Goal: Transaction & Acquisition: Obtain resource

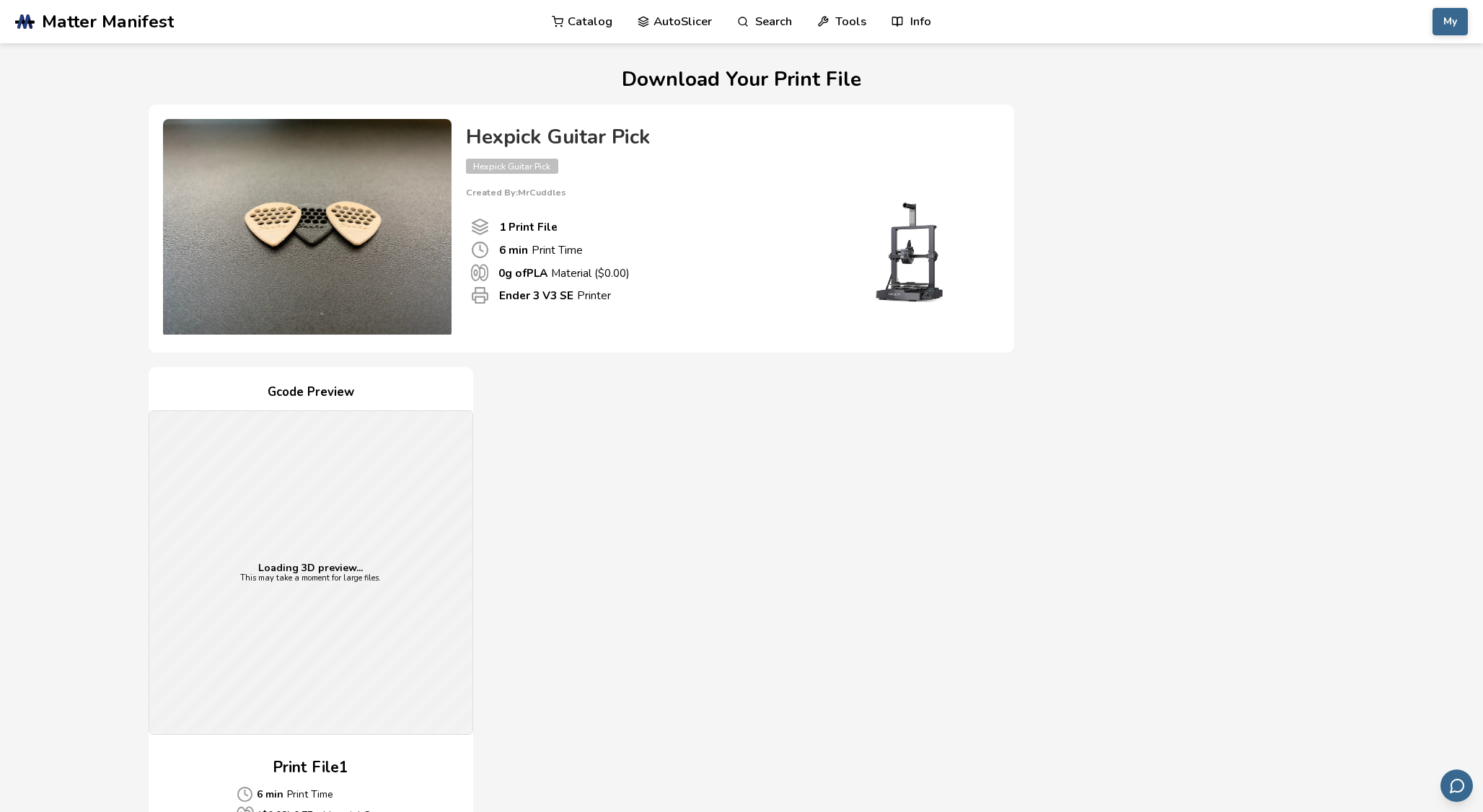
click at [148, 13] on span "Matter Manifest" at bounding box center [108, 21] width 132 height 20
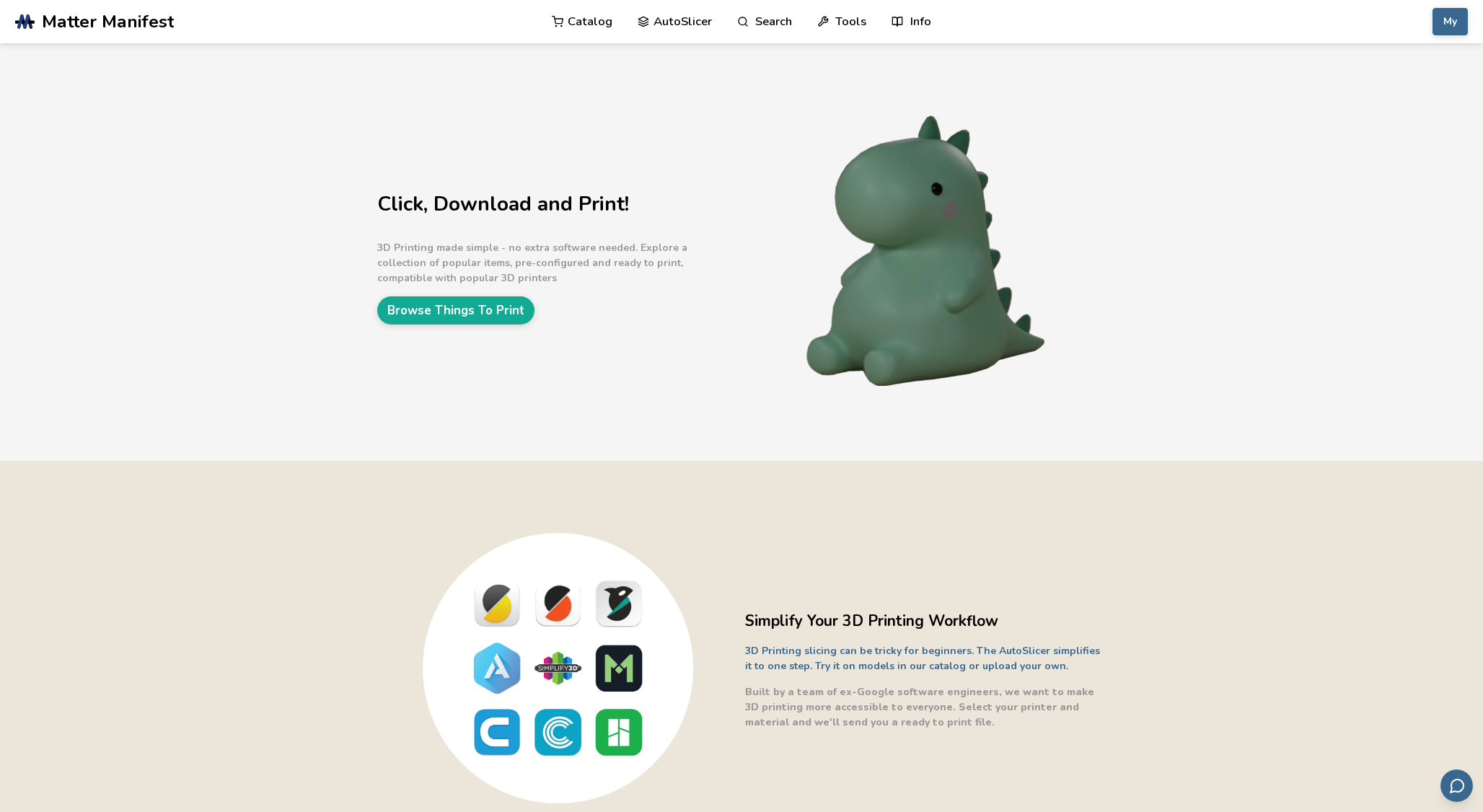
click at [596, 19] on link "Catalog" at bounding box center [582, 21] width 60 height 43
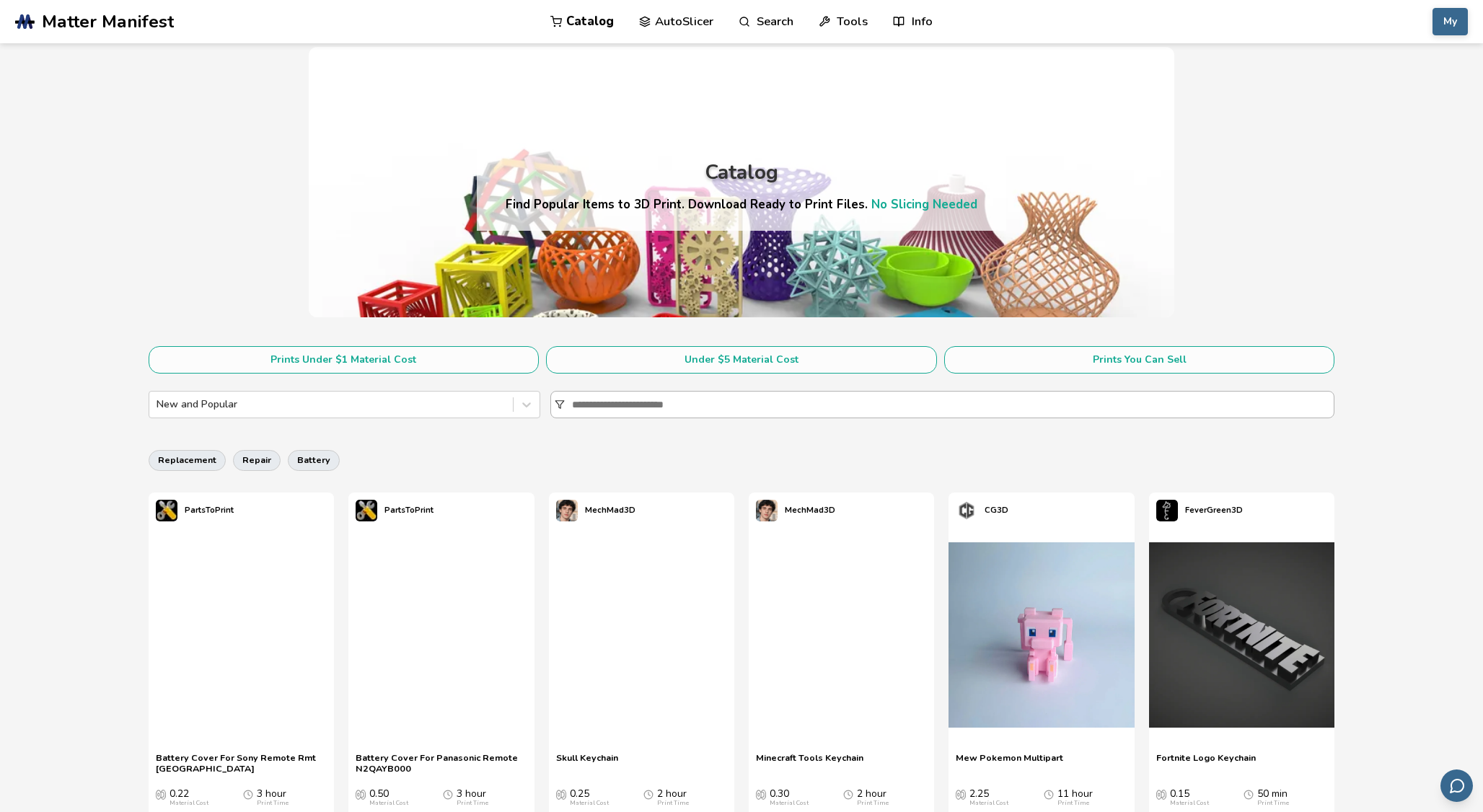
click at [601, 407] on input at bounding box center [952, 404] width 761 height 26
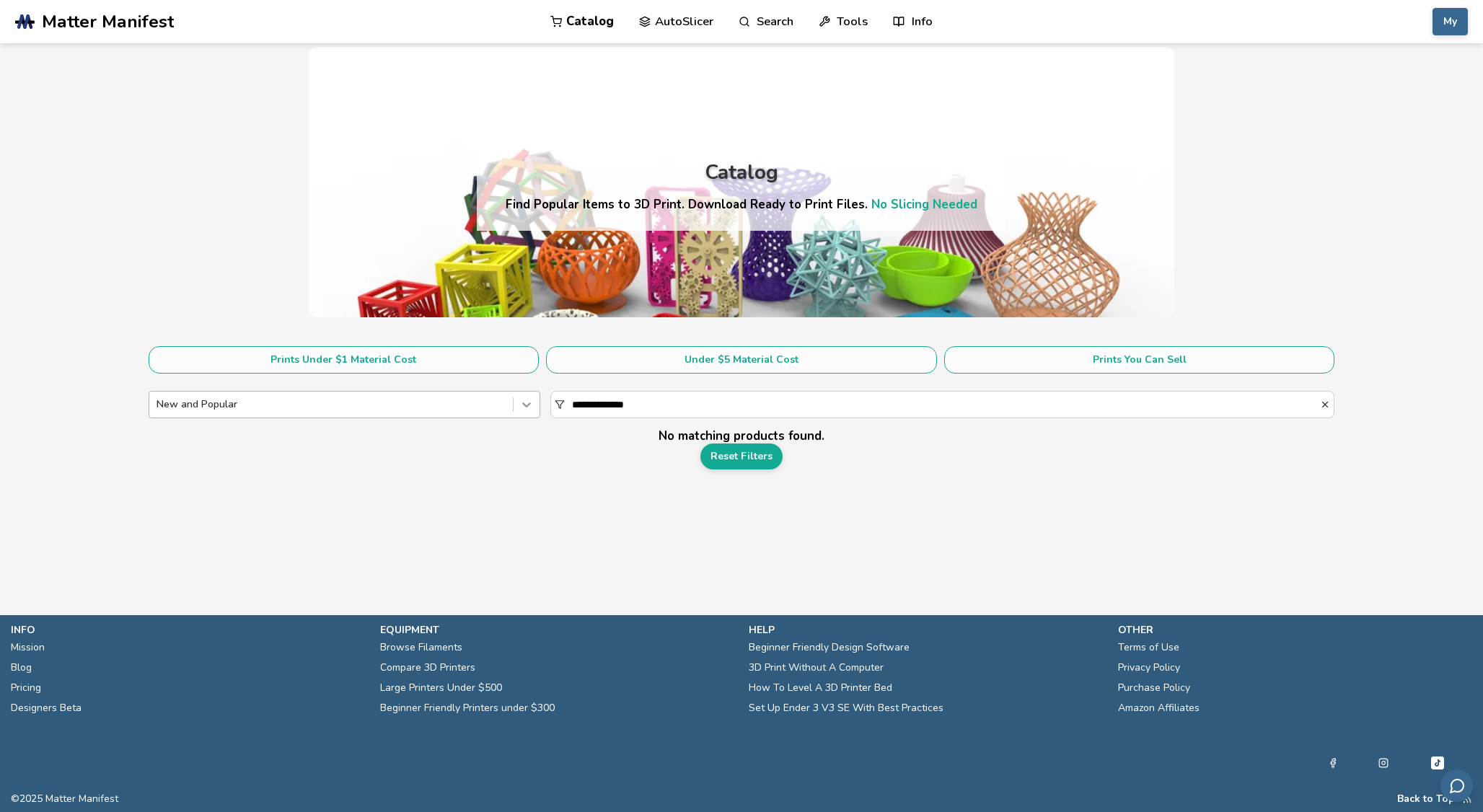
drag, startPoint x: 607, startPoint y: 405, endPoint x: 535, endPoint y: 405, distance: 72.0
click at [536, 405] on div "**********" at bounding box center [742, 404] width 1187 height 27
type input "******"
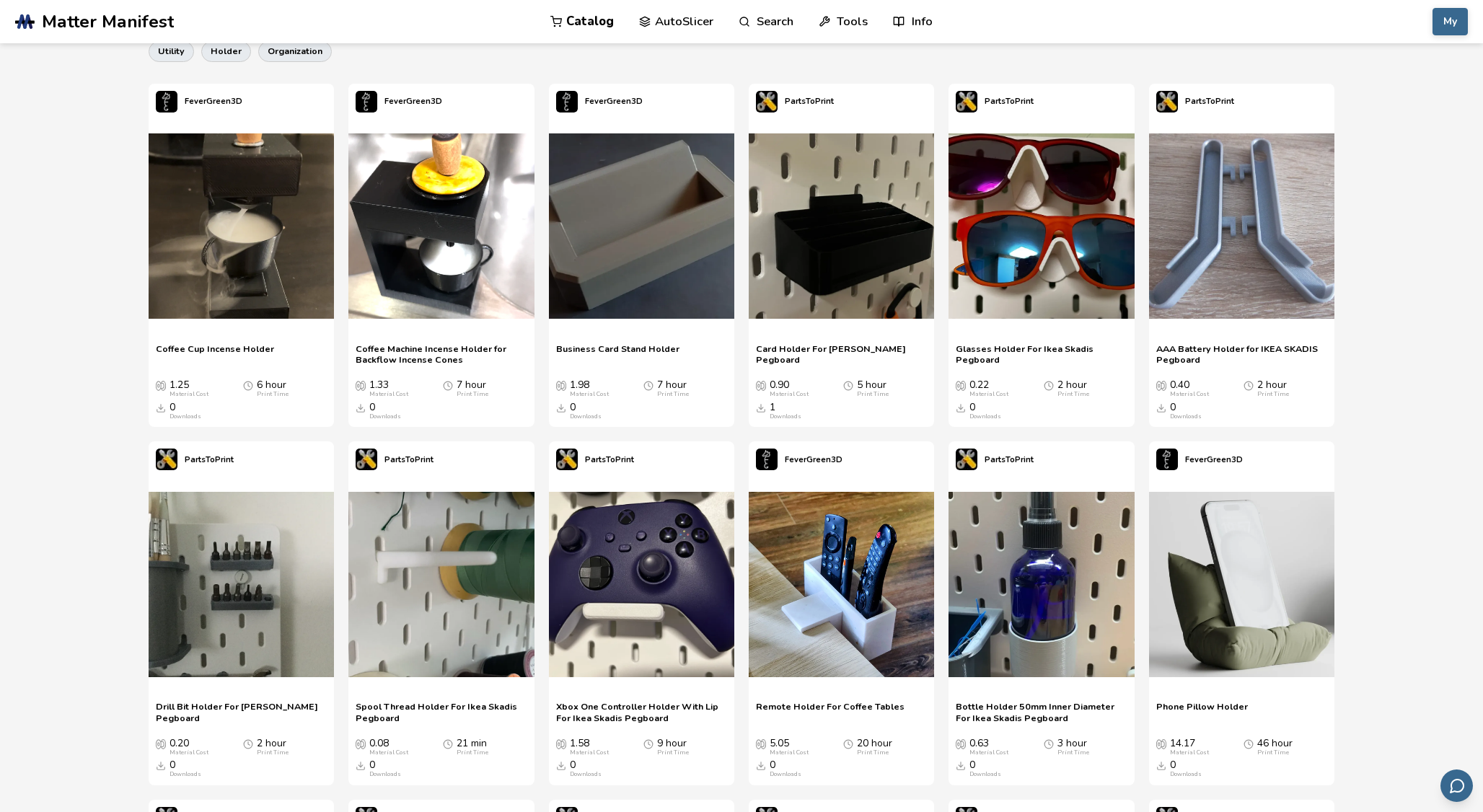
scroll to position [120, 0]
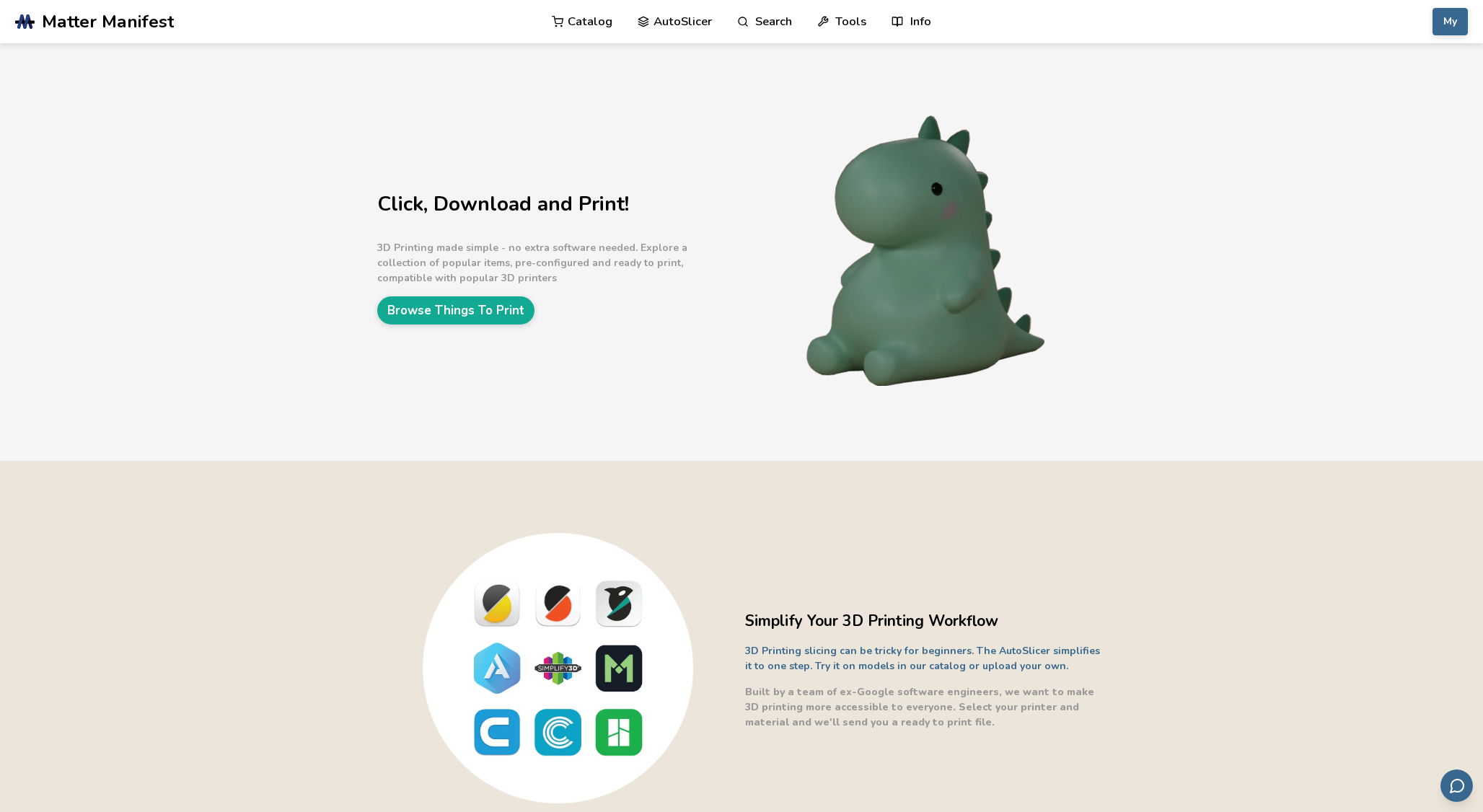
click at [566, 21] on link "Catalog" at bounding box center [582, 21] width 60 height 43
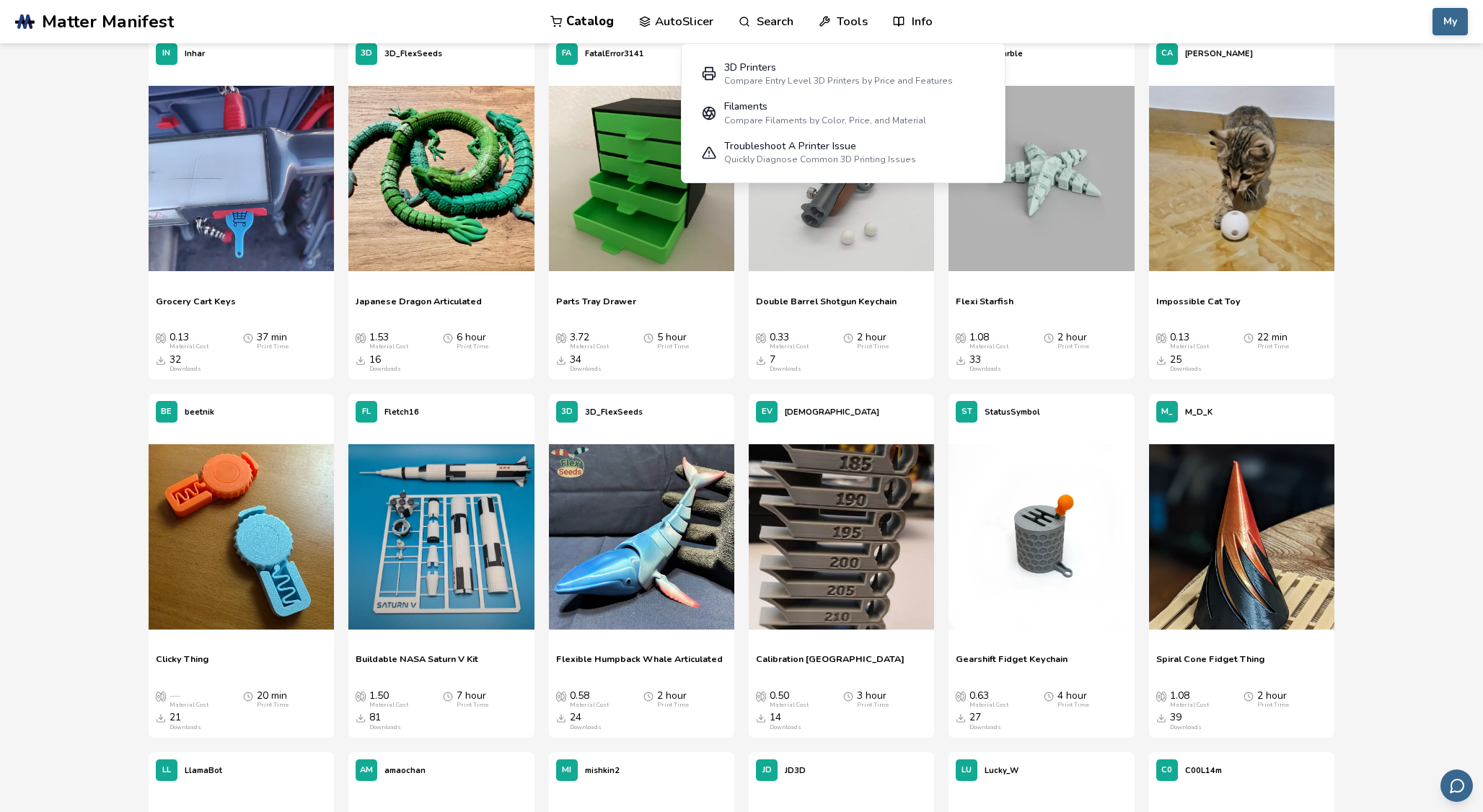
scroll to position [4442, 0]
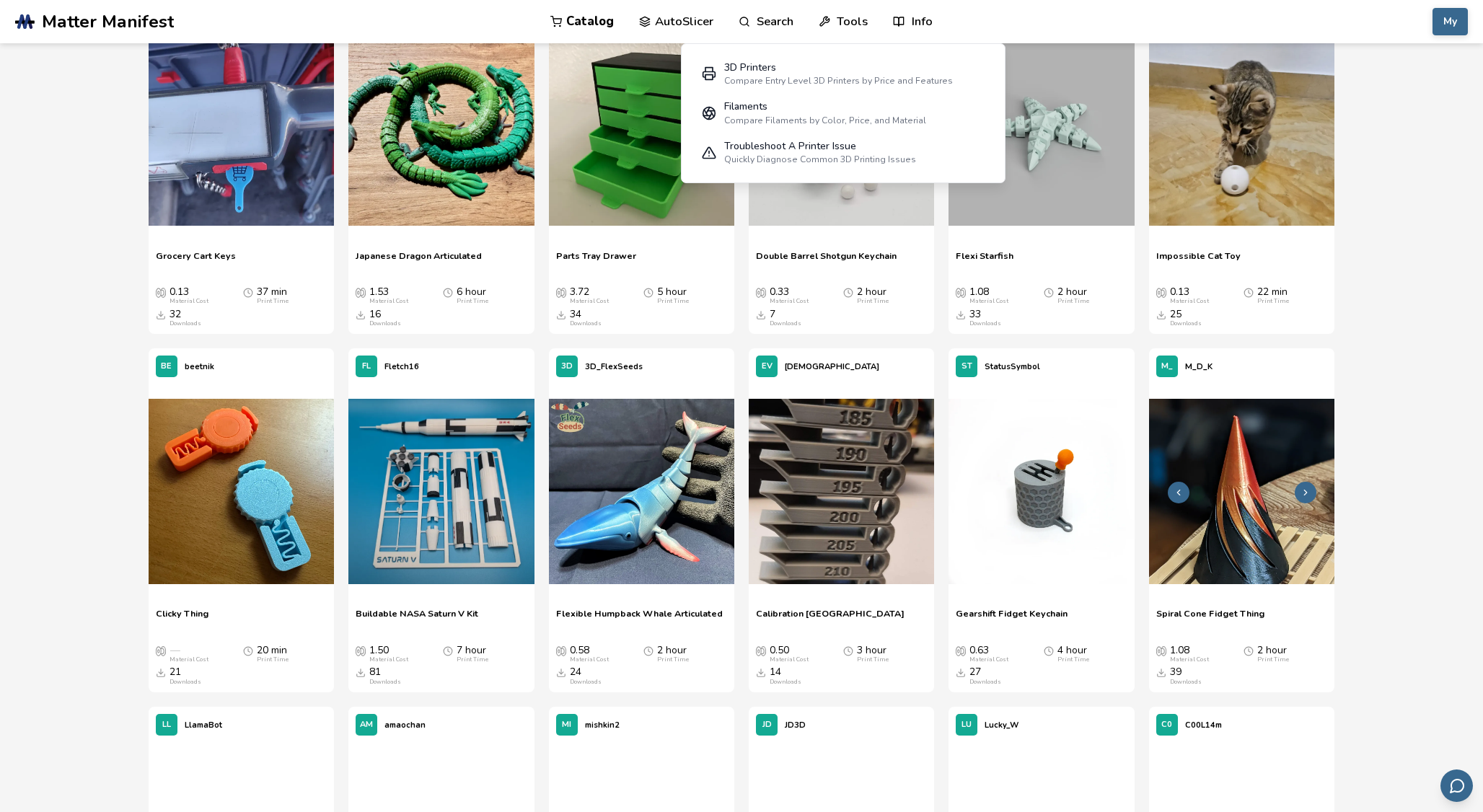
click at [1246, 502] on img at bounding box center [1241, 491] width 185 height 185
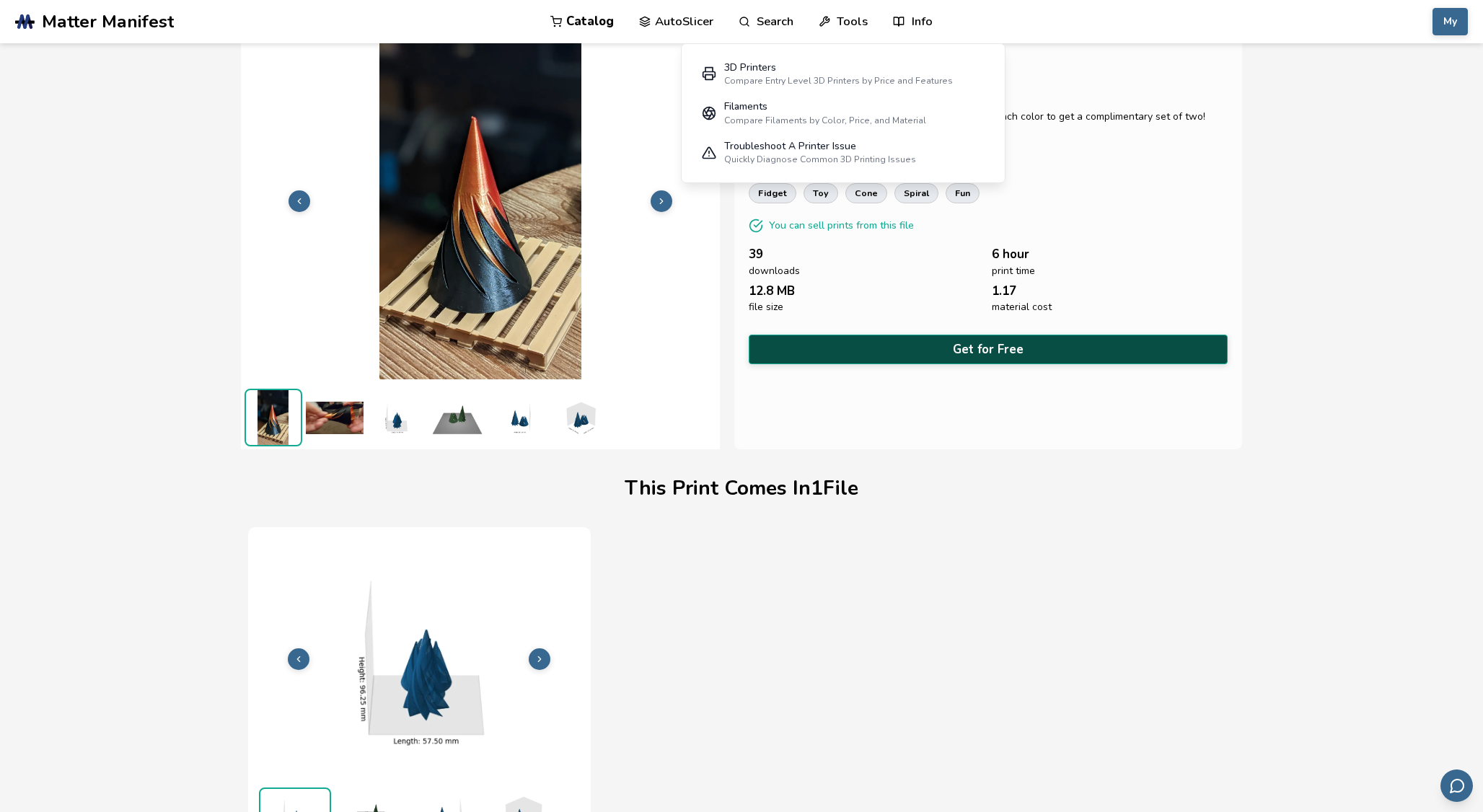
click at [982, 340] on button "Get for Free" at bounding box center [988, 349] width 479 height 29
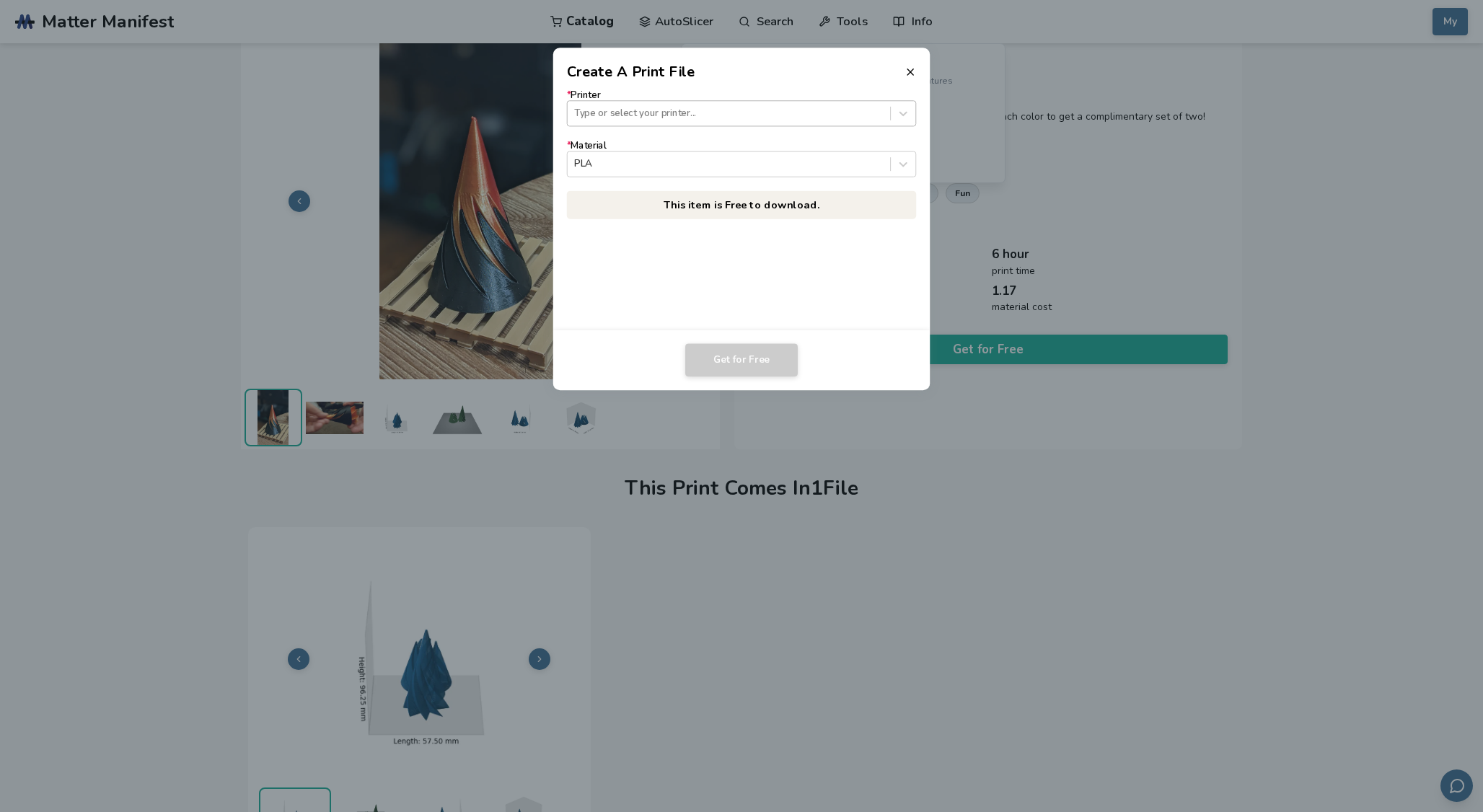
click at [713, 116] on div at bounding box center [728, 113] width 309 height 14
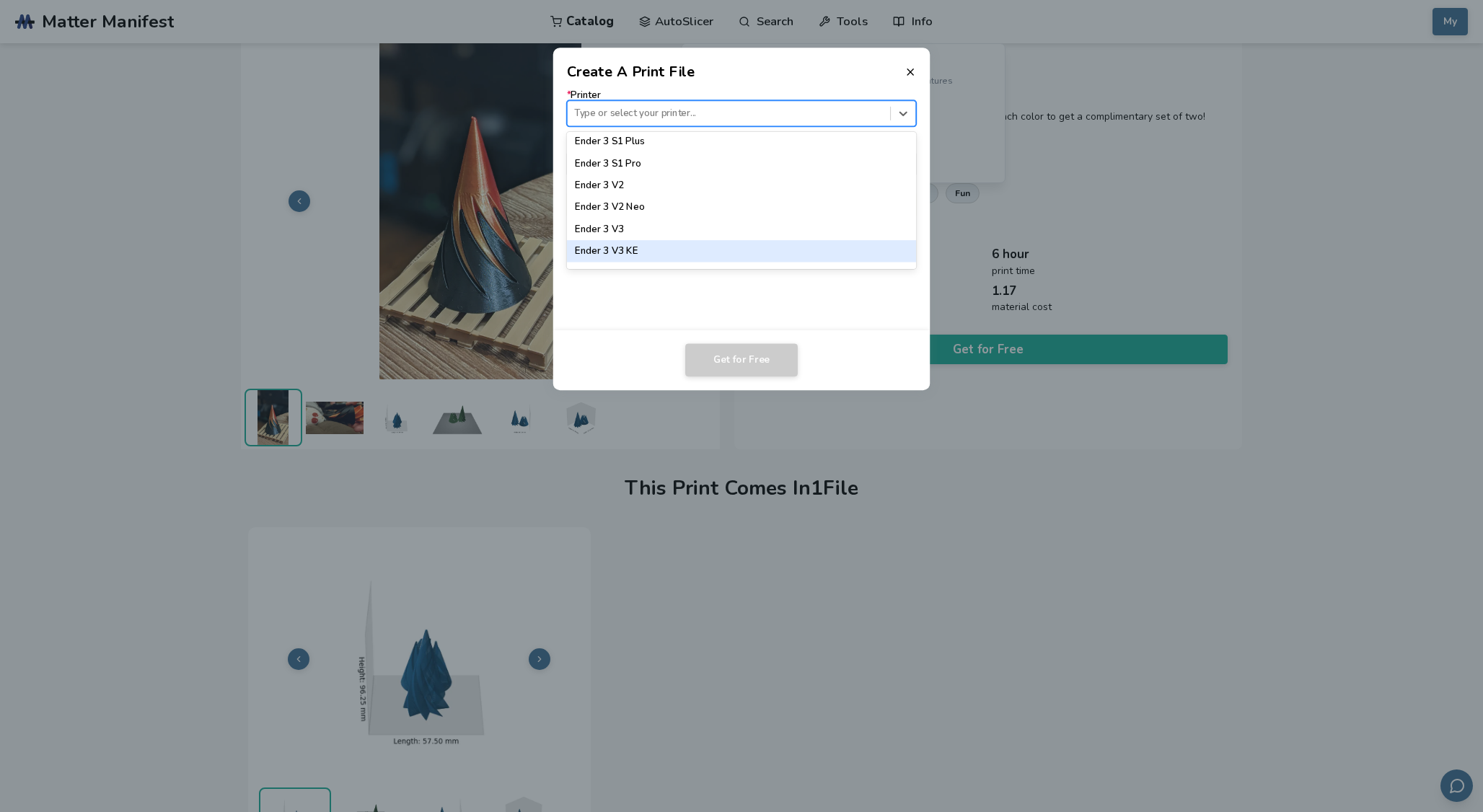
scroll to position [944, 0]
click at [666, 250] on div "Ender 3 V3 SE" at bounding box center [742, 260] width 350 height 21
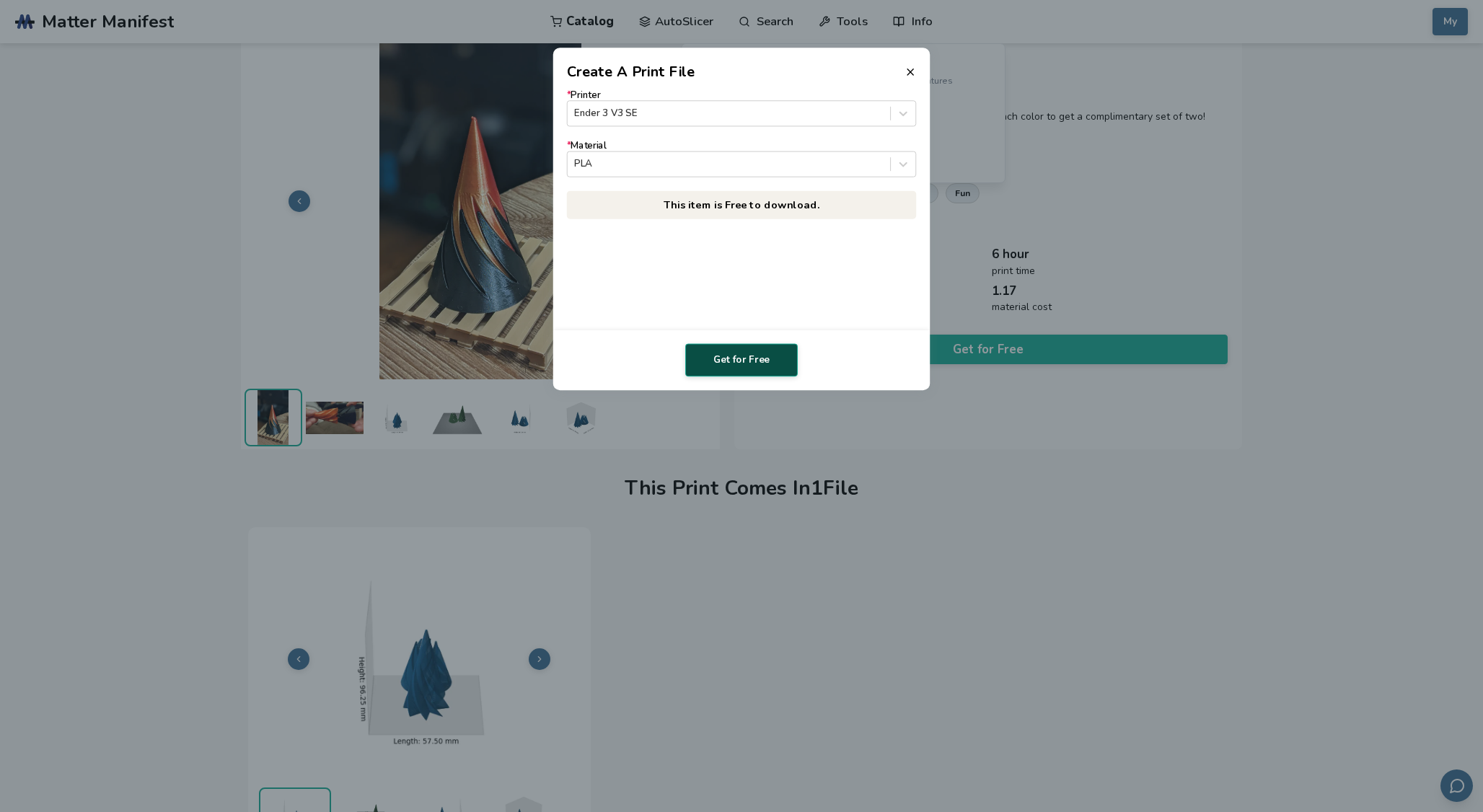
click at [755, 352] on button "Get for Free" at bounding box center [742, 360] width 113 height 33
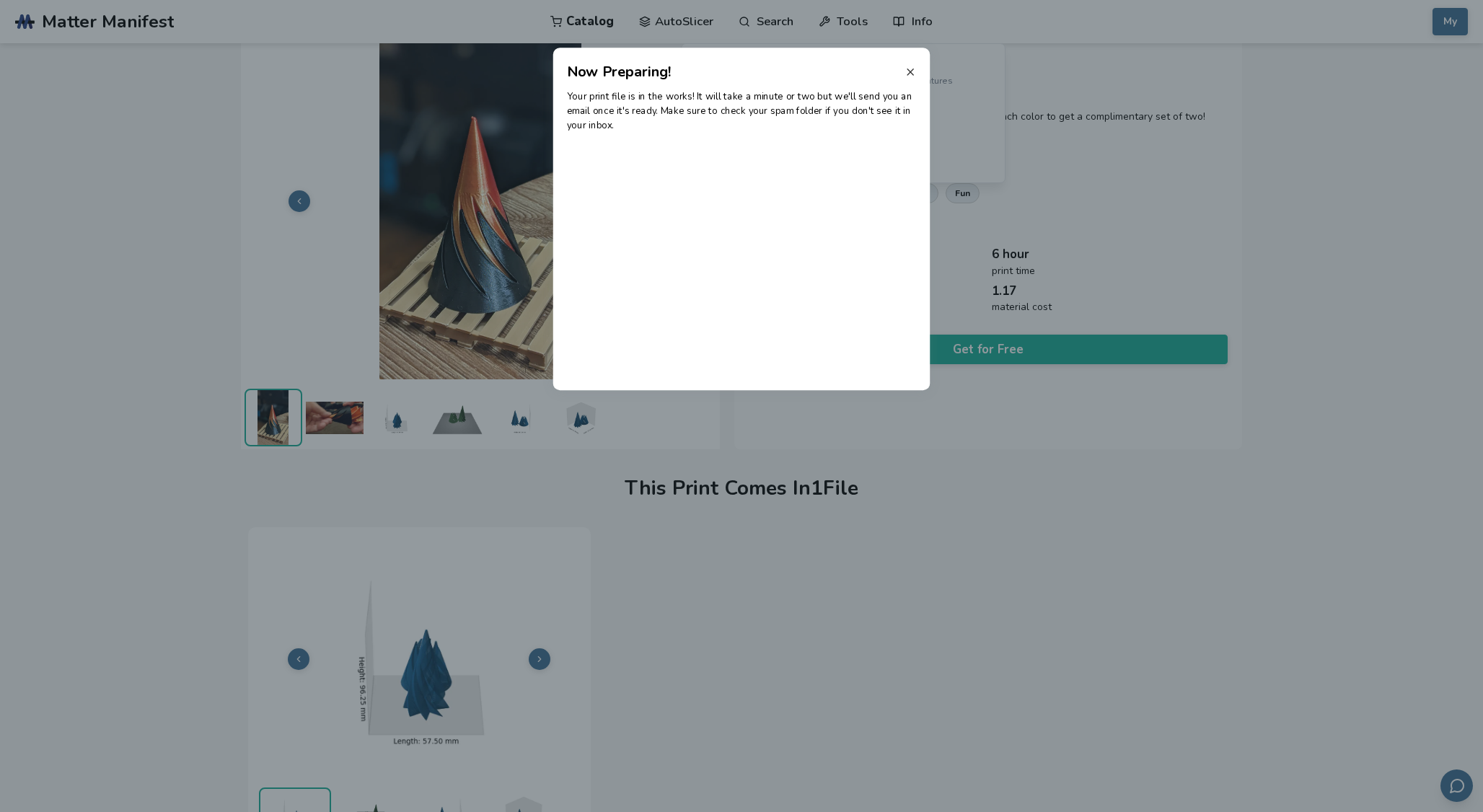
click at [913, 71] on icon at bounding box center [910, 72] width 12 height 12
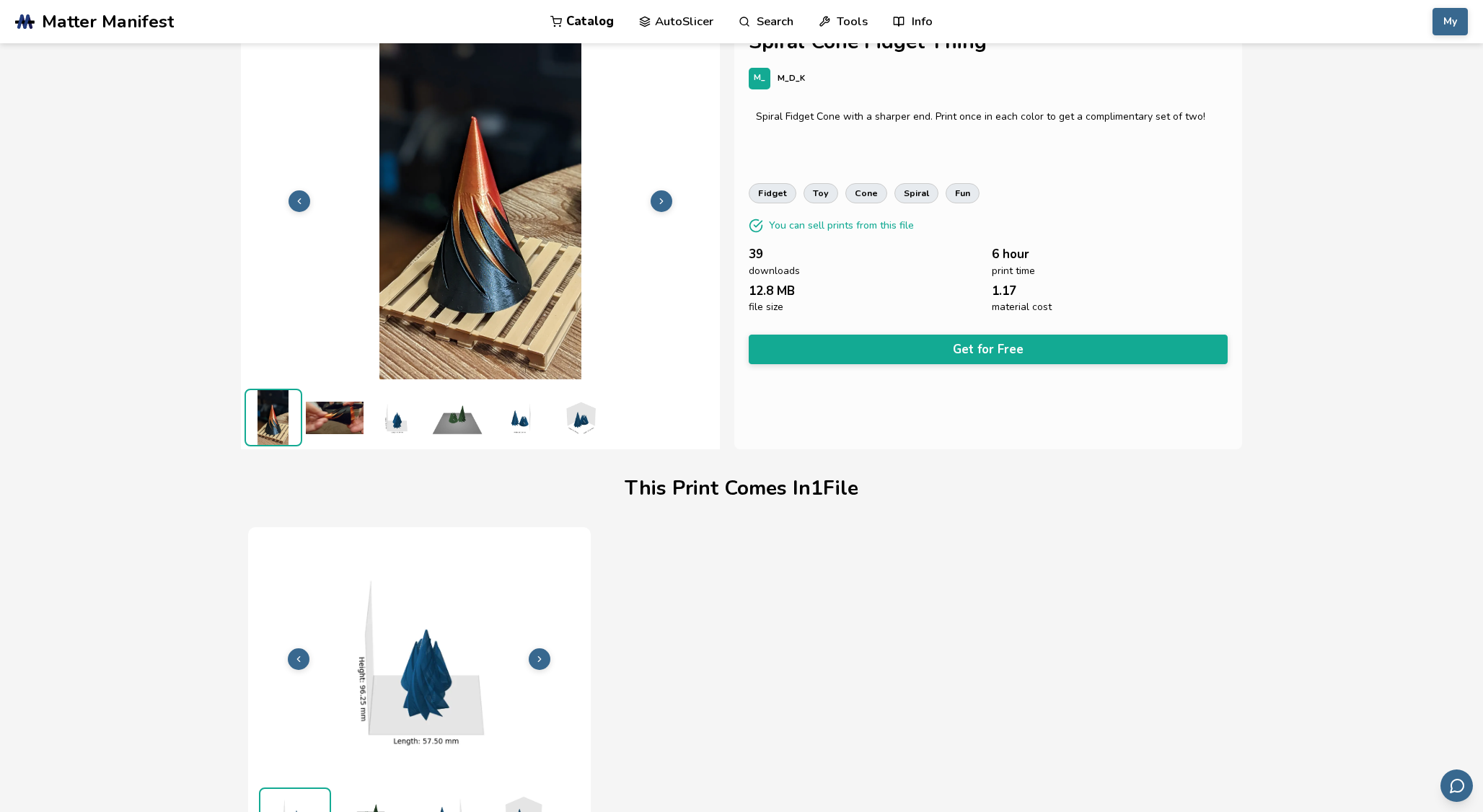
click at [1108, 183] on div "fidget toy cone spiral fun" at bounding box center [988, 193] width 479 height 20
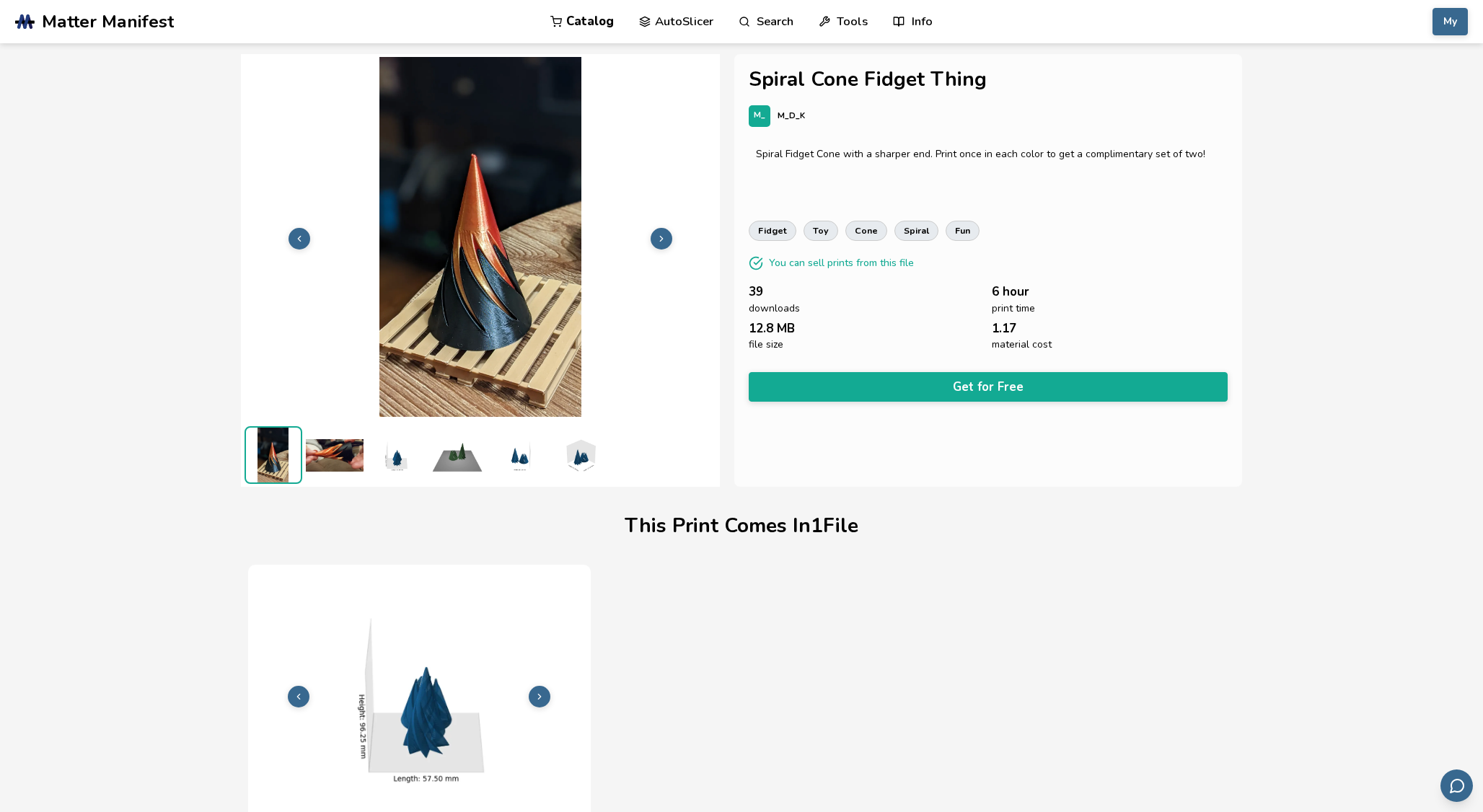
scroll to position [0, 0]
click at [667, 243] on button at bounding box center [661, 238] width 21 height 21
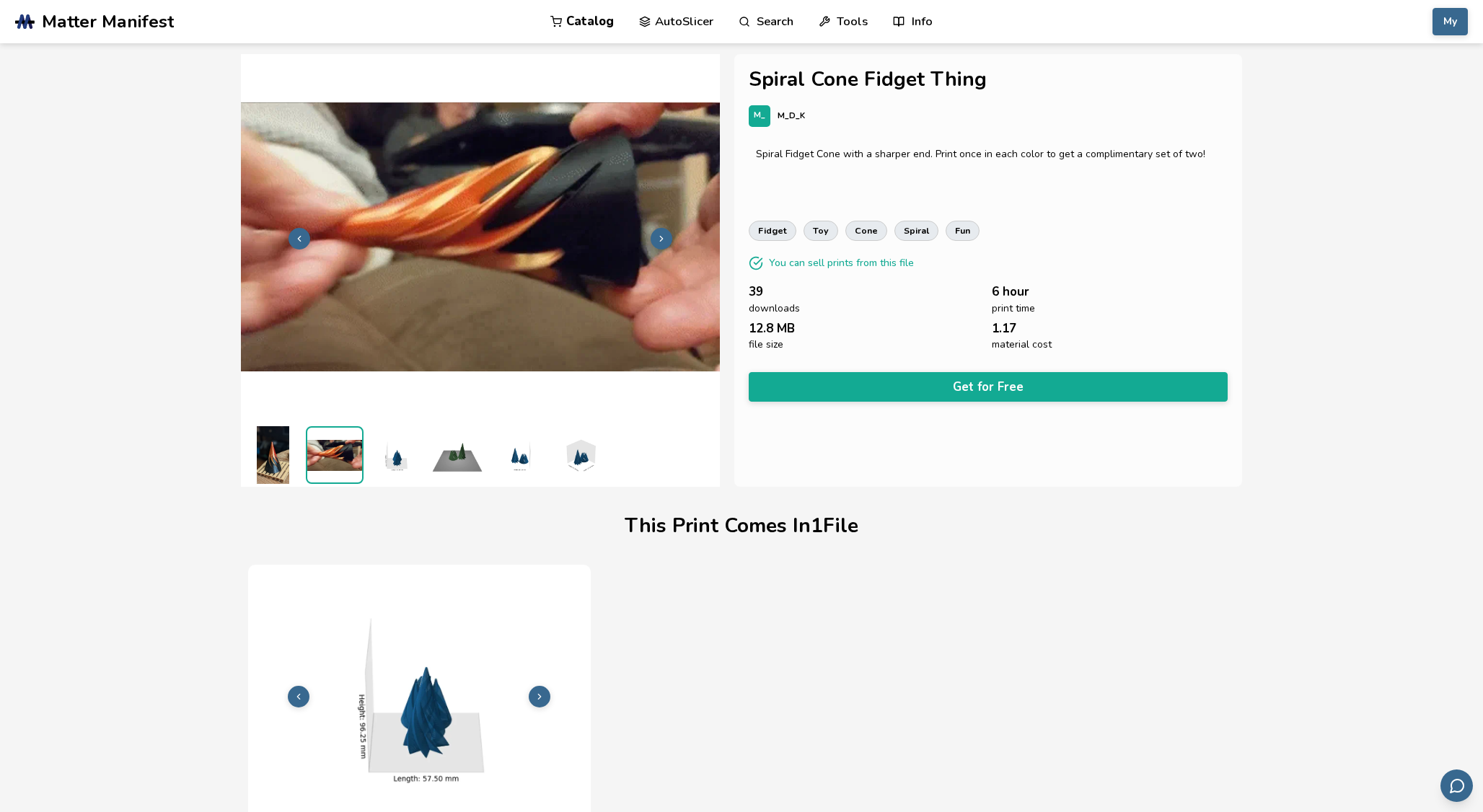
click at [667, 243] on button at bounding box center [661, 238] width 21 height 21
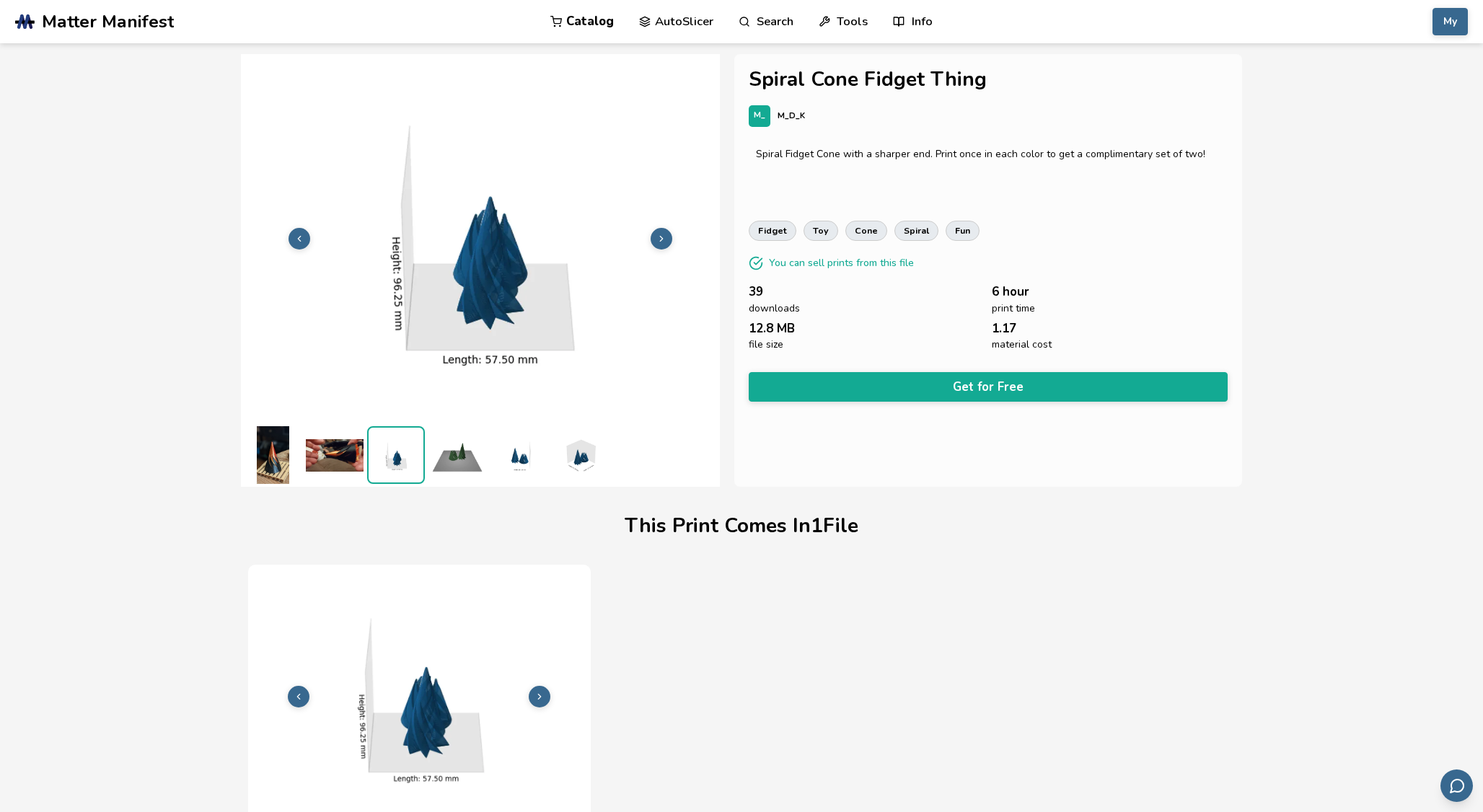
click at [667, 243] on button at bounding box center [661, 238] width 21 height 21
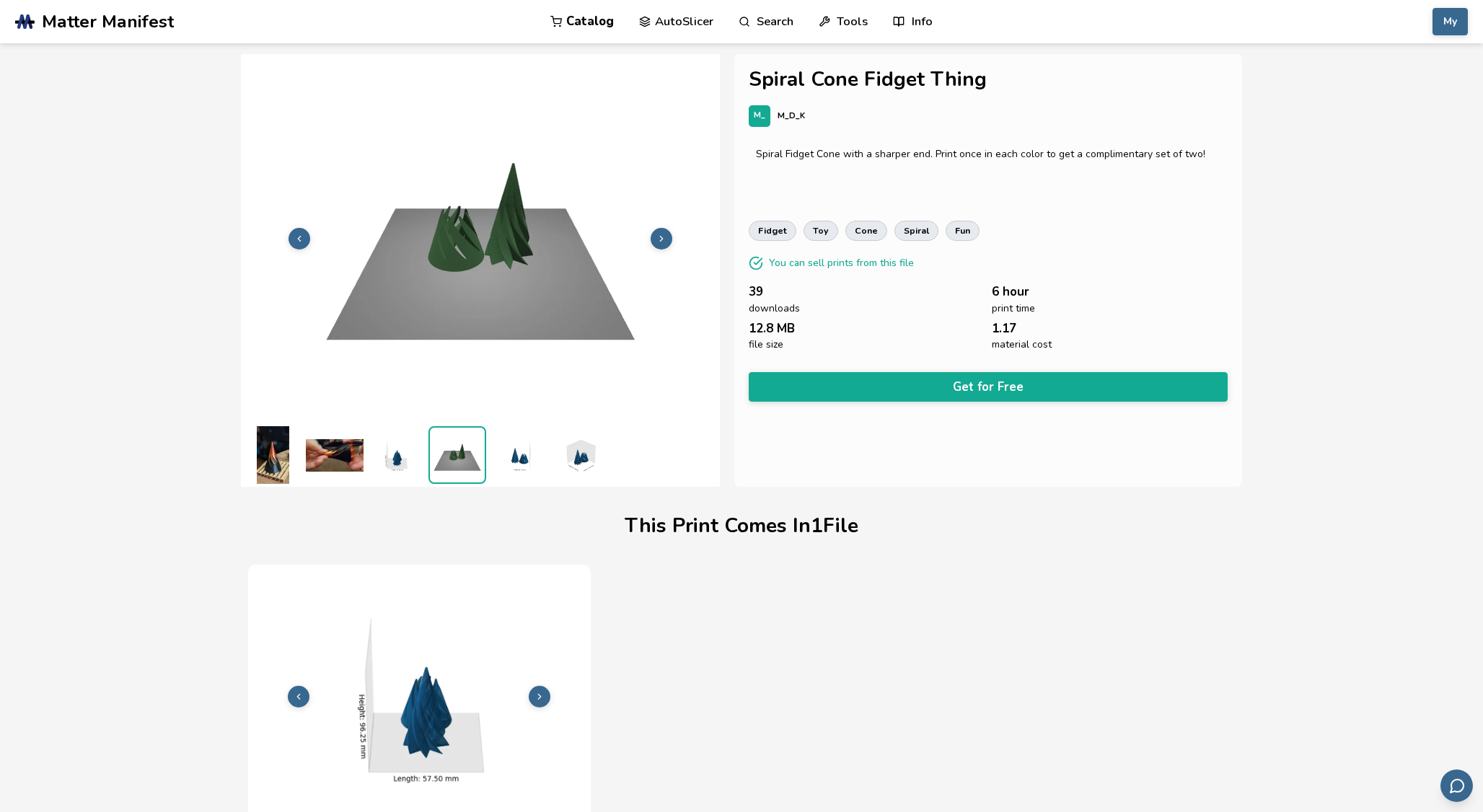
click at [667, 243] on button at bounding box center [661, 238] width 21 height 21
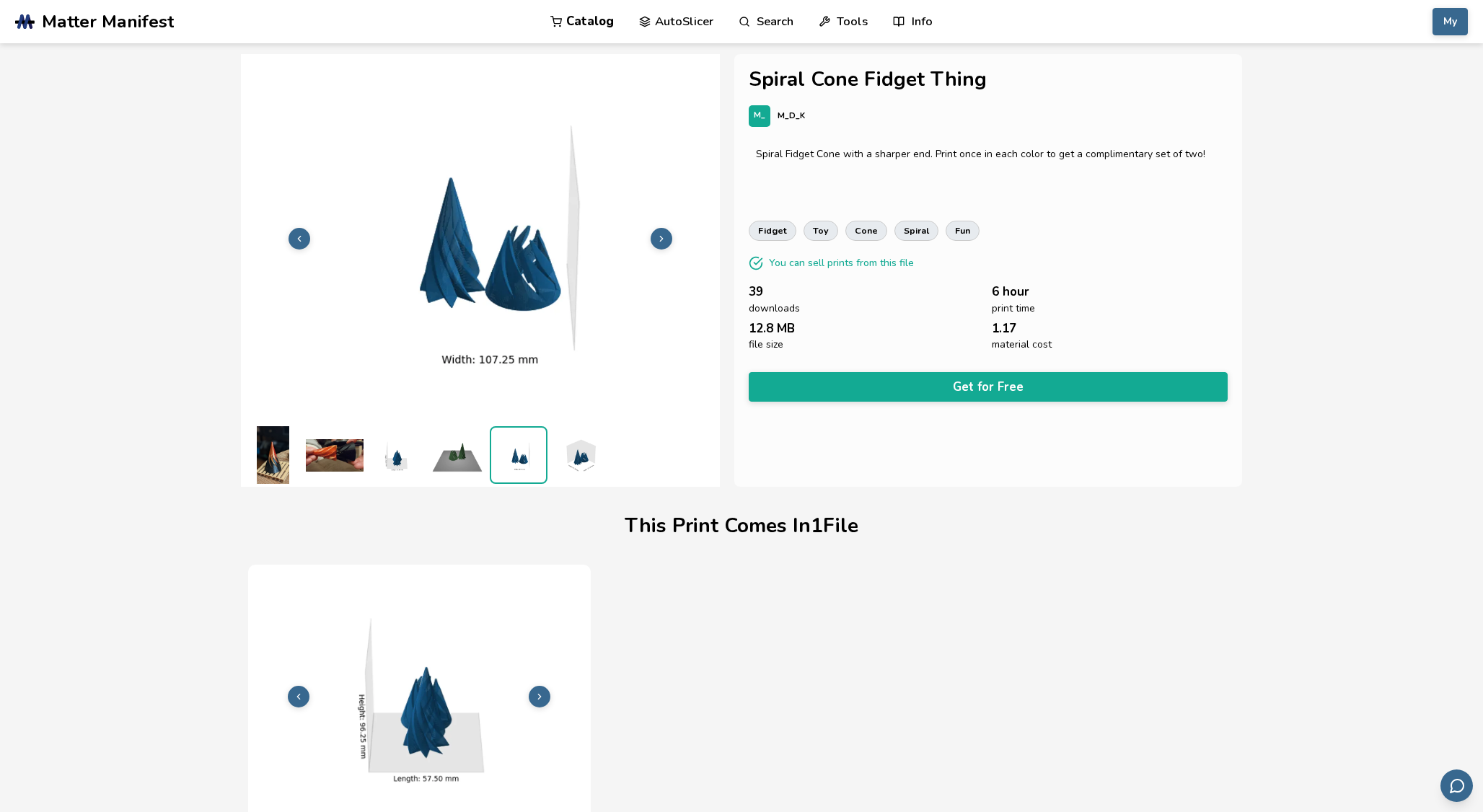
click at [667, 243] on button at bounding box center [661, 238] width 21 height 21
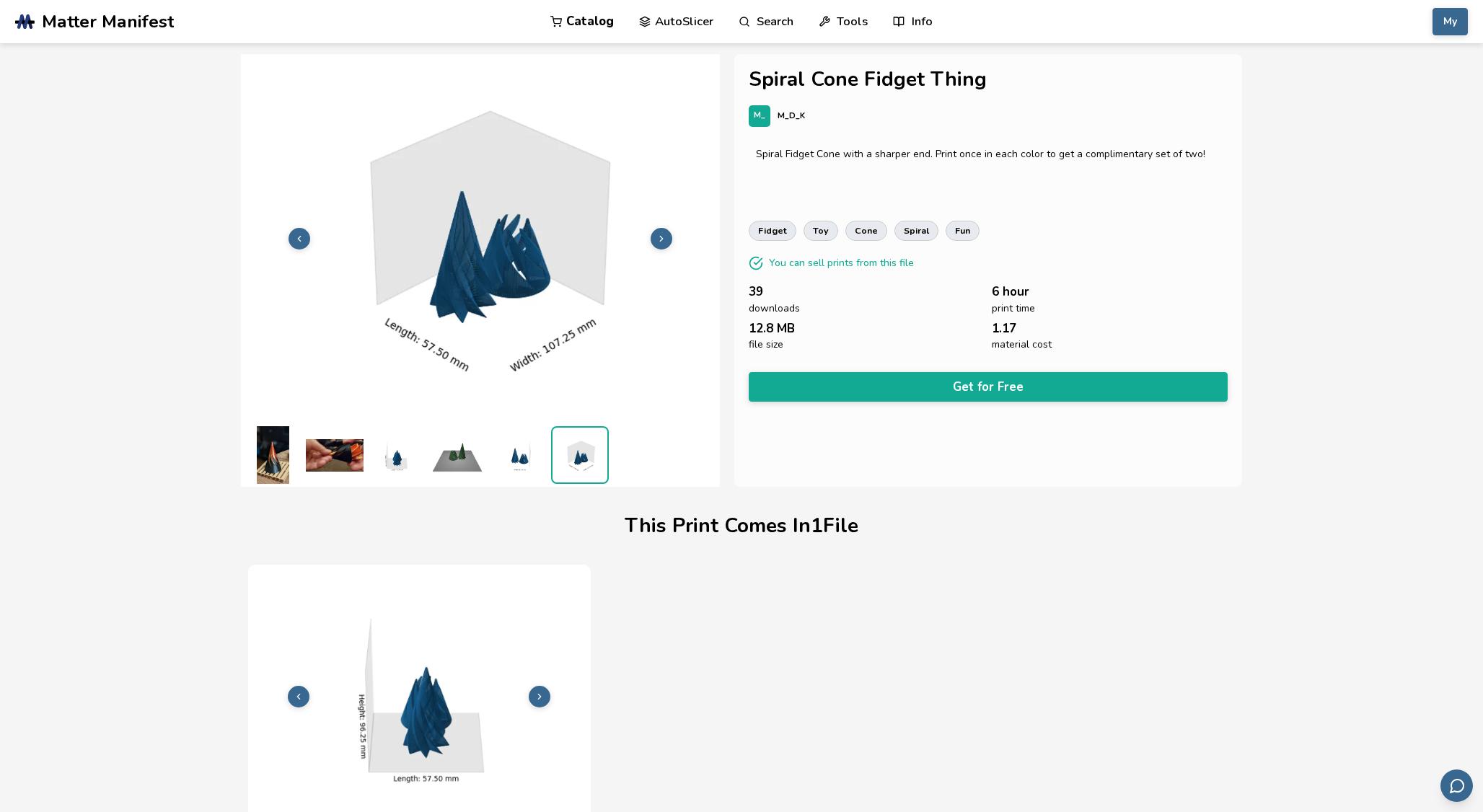
click at [667, 243] on button at bounding box center [661, 238] width 21 height 21
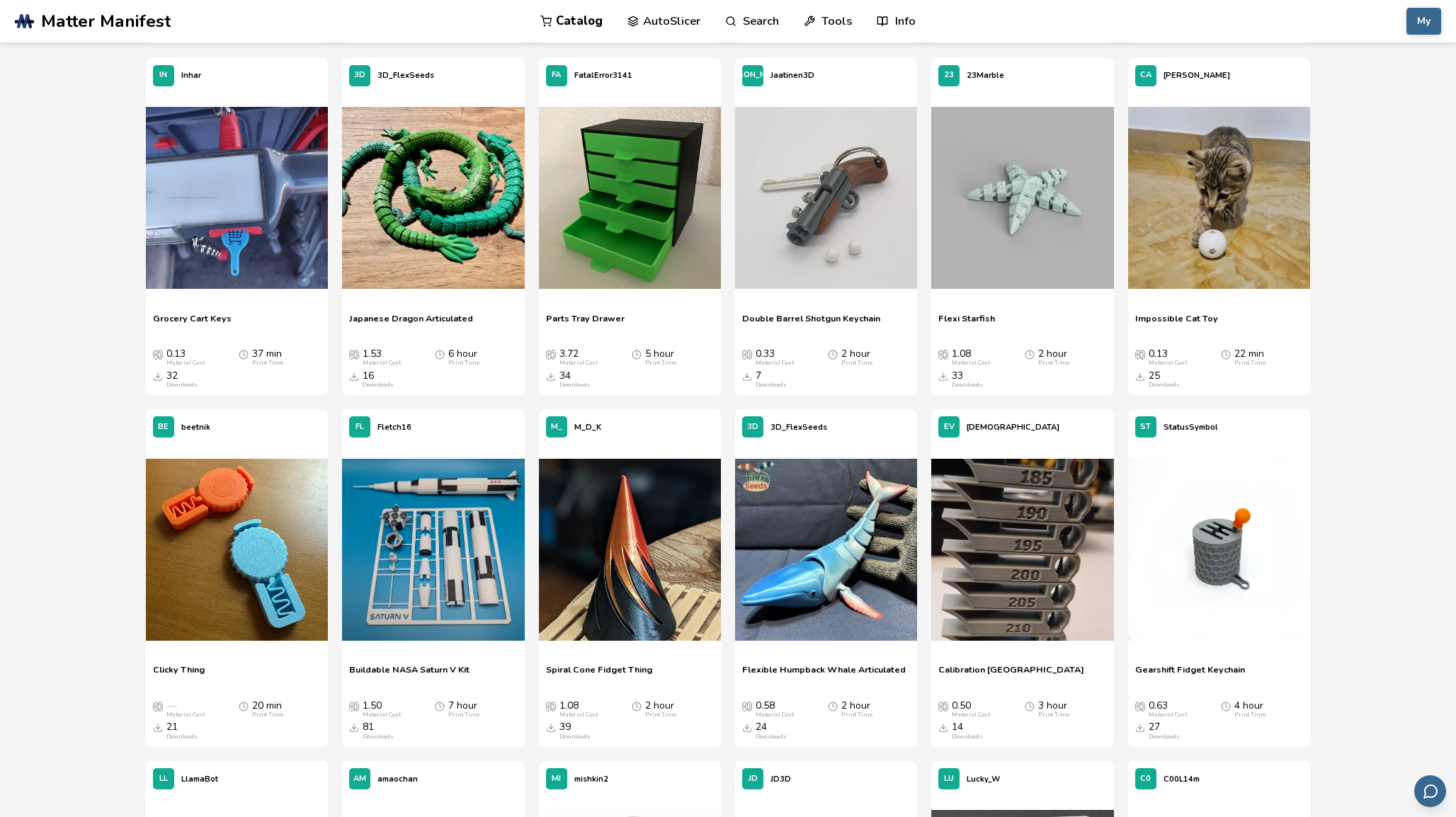
scroll to position [4391, 0]
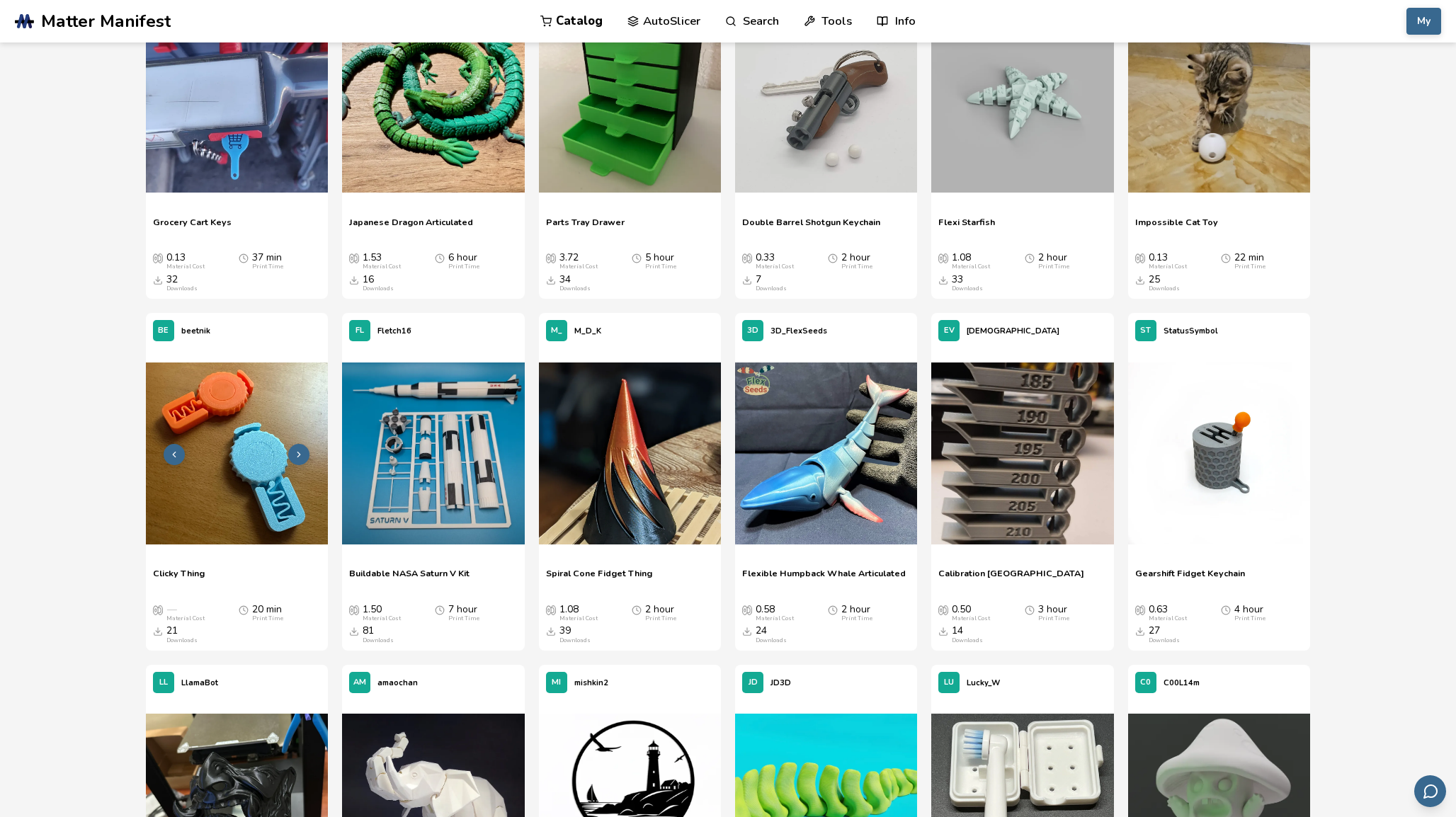
click at [276, 472] on img at bounding box center [237, 453] width 182 height 182
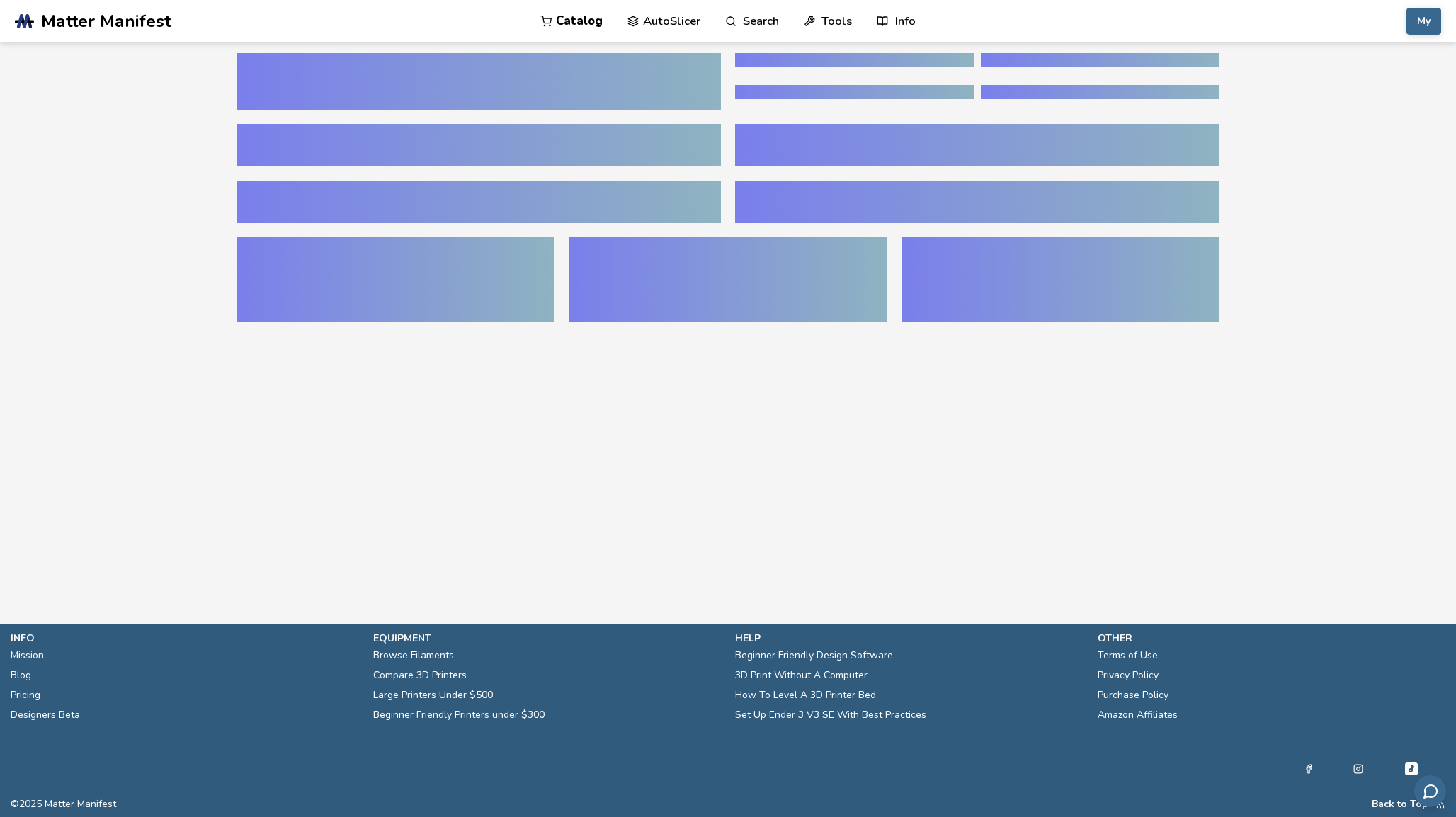
scroll to position [17, 0]
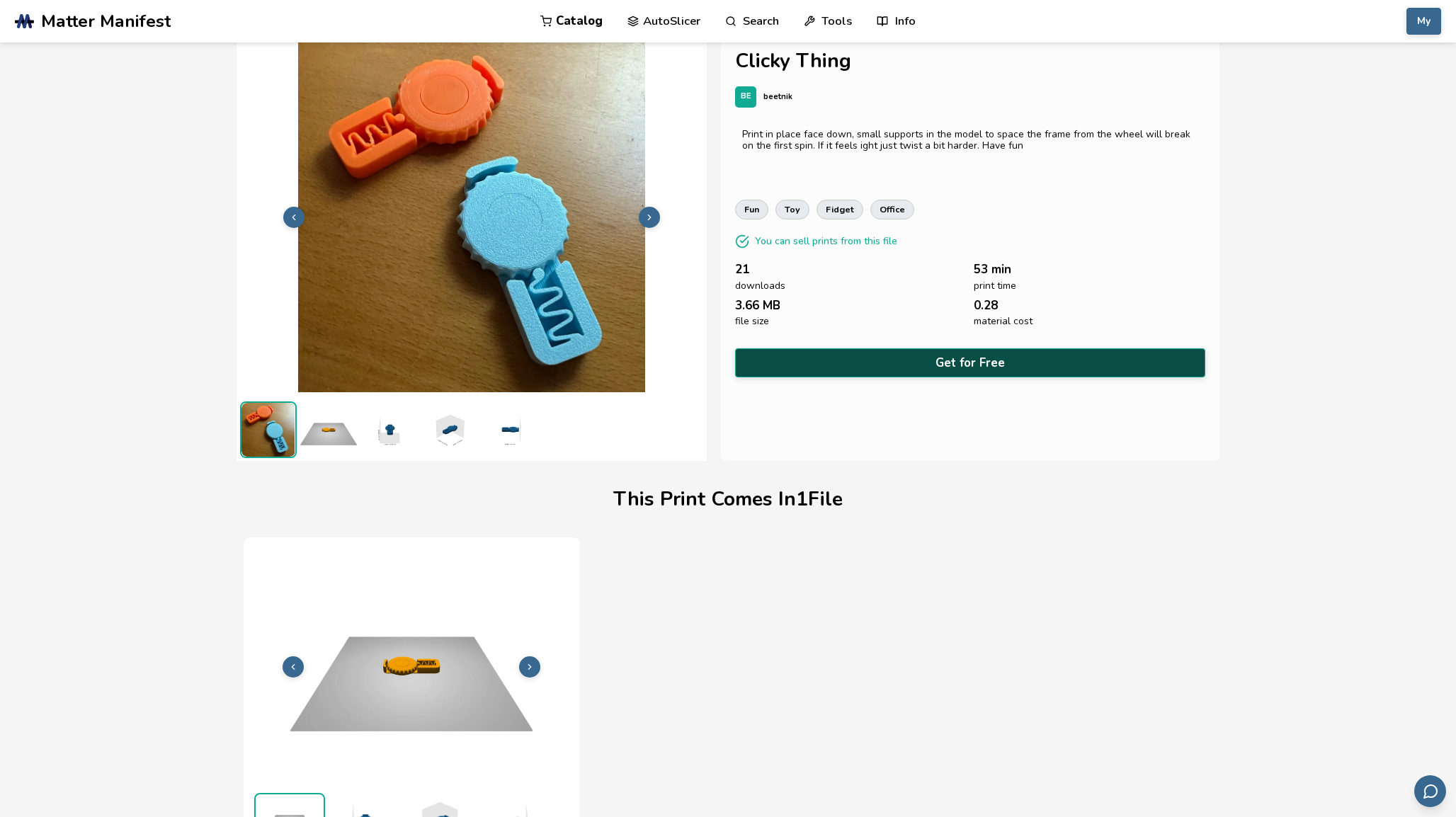
click at [833, 363] on button "Get for Free" at bounding box center [970, 363] width 470 height 29
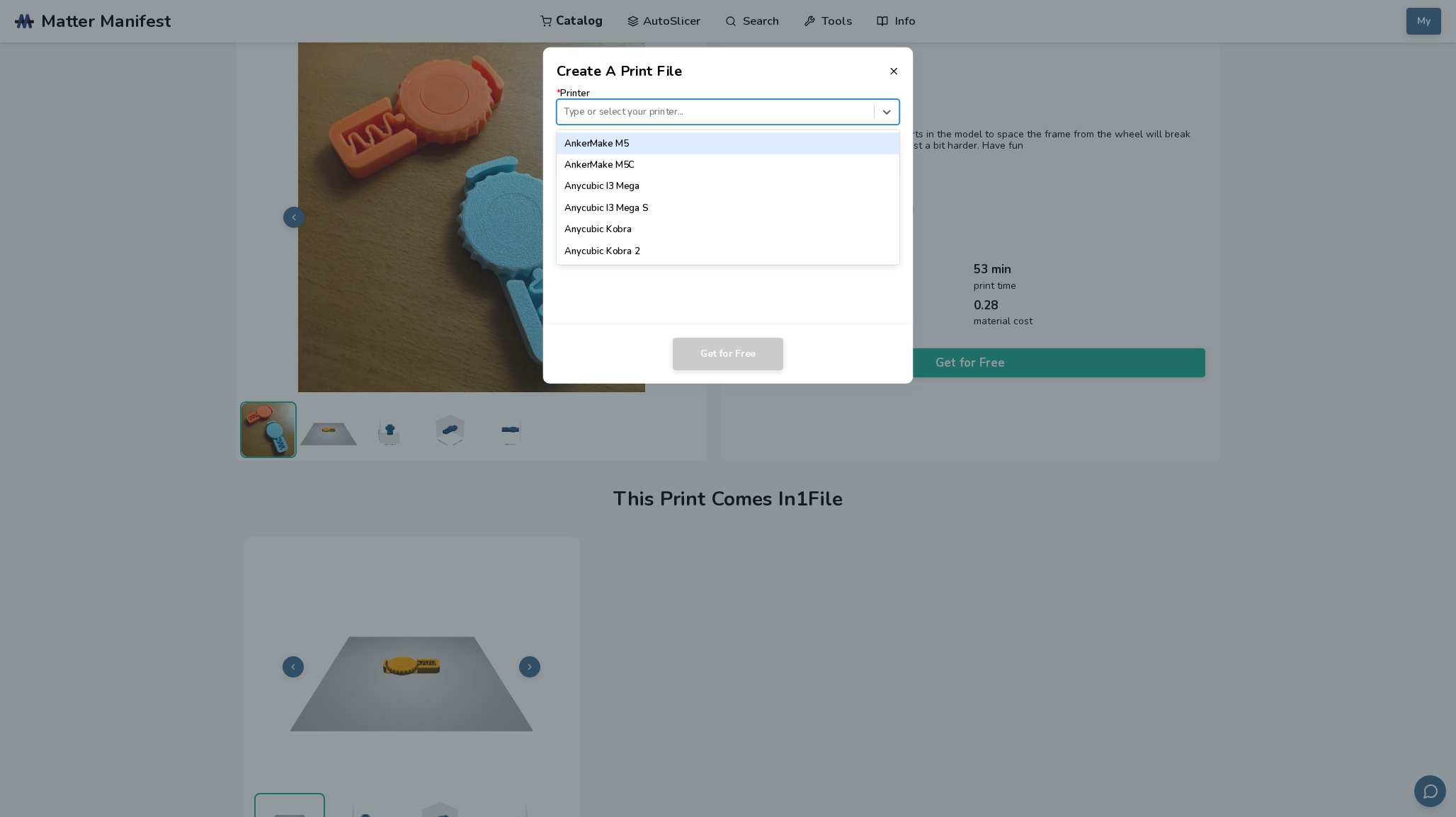
click at [737, 117] on div at bounding box center [715, 111] width 303 height 14
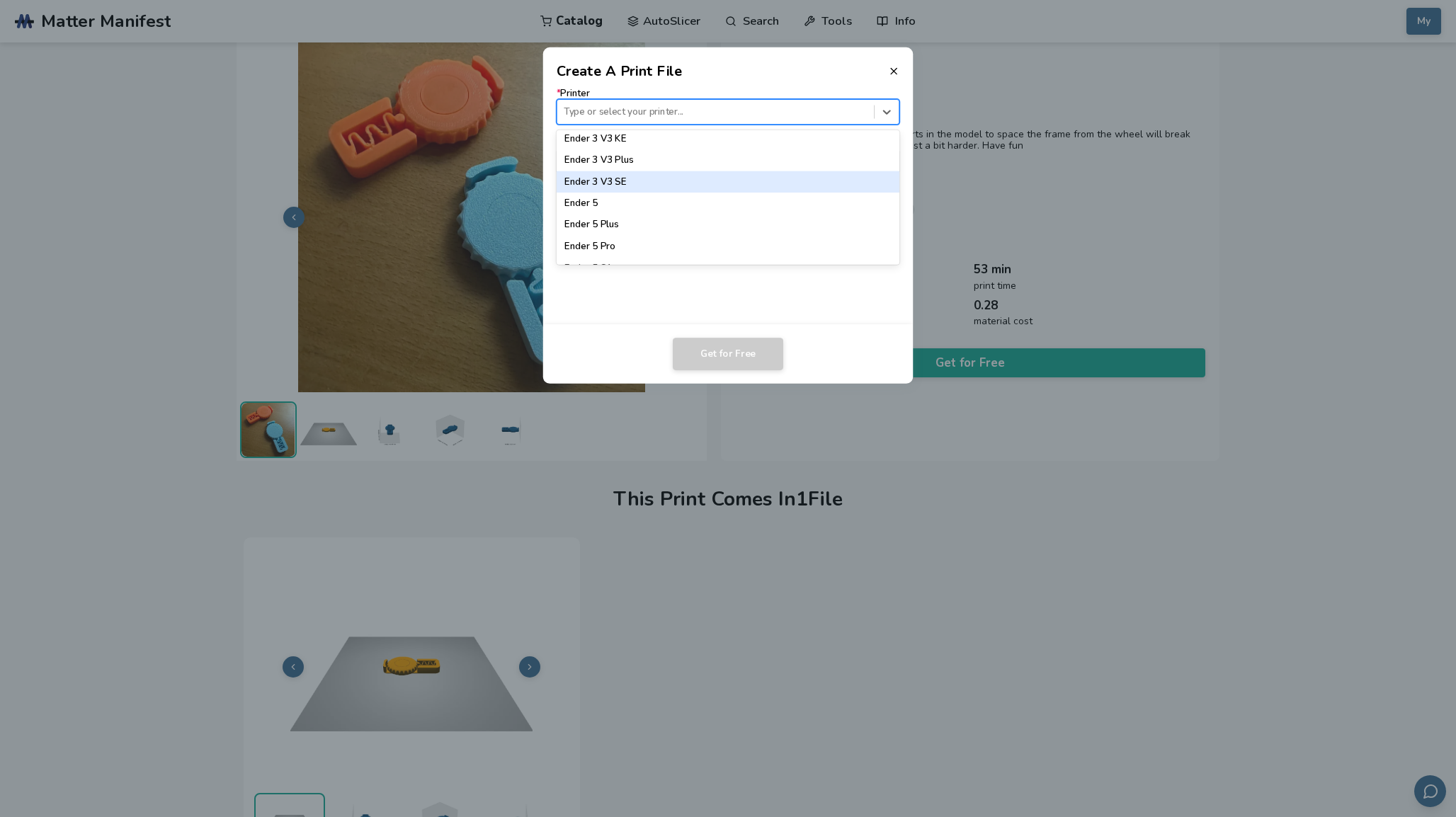
scroll to position [1012, 0]
click at [716, 178] on div "Ender 3 V3 SE" at bounding box center [728, 174] width 344 height 21
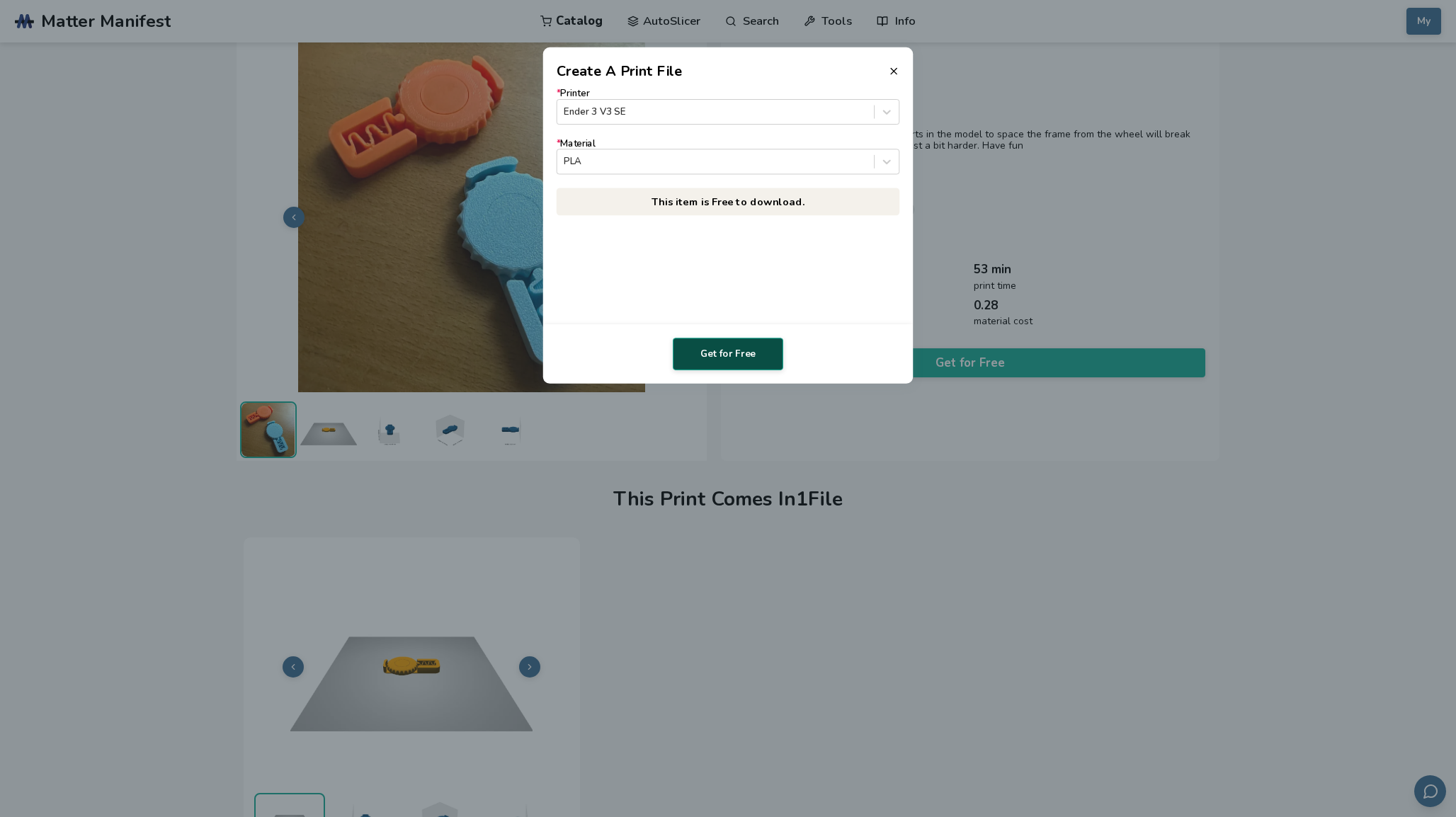
click at [738, 368] on button "Get for Free" at bounding box center [728, 354] width 111 height 33
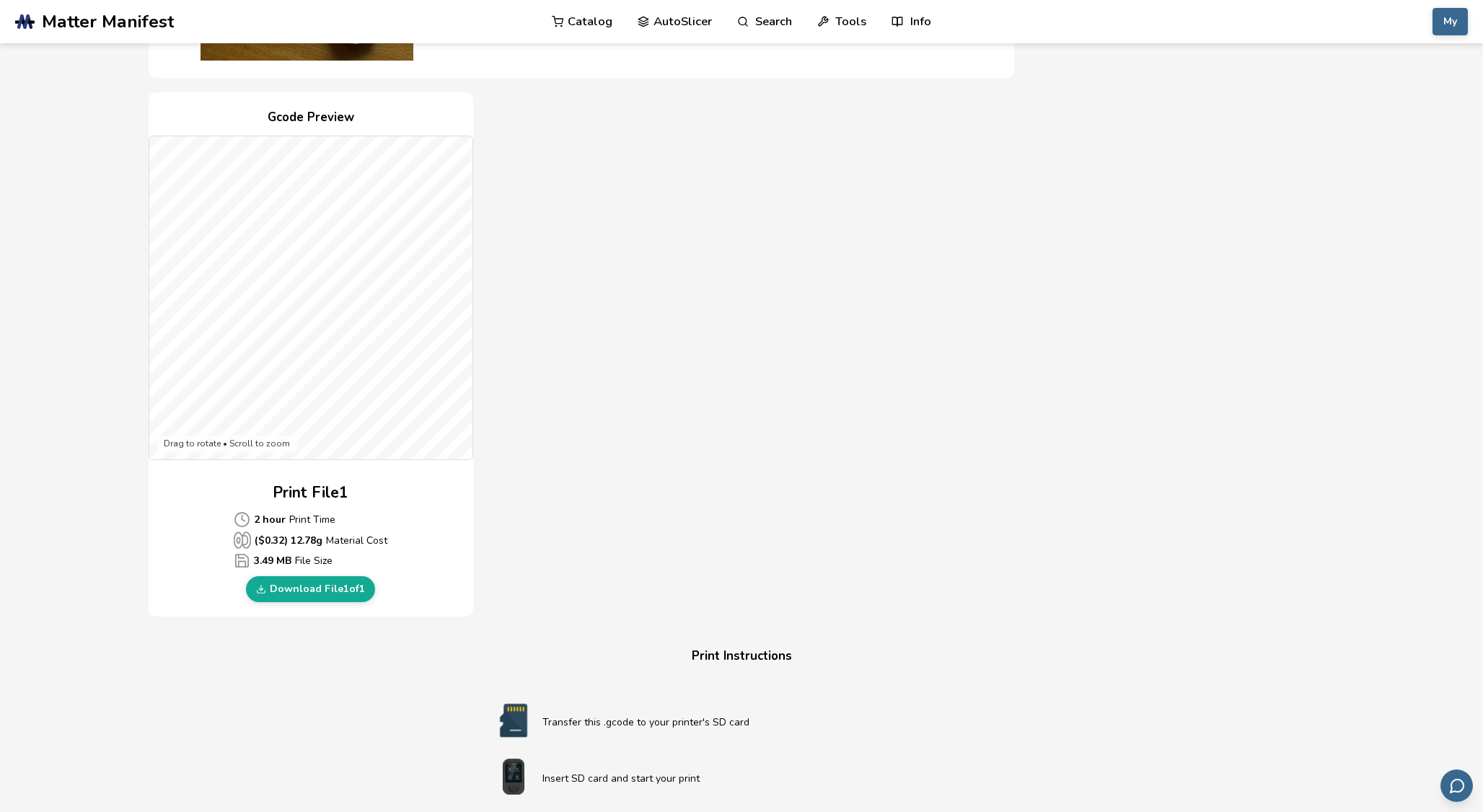
scroll to position [312, 0]
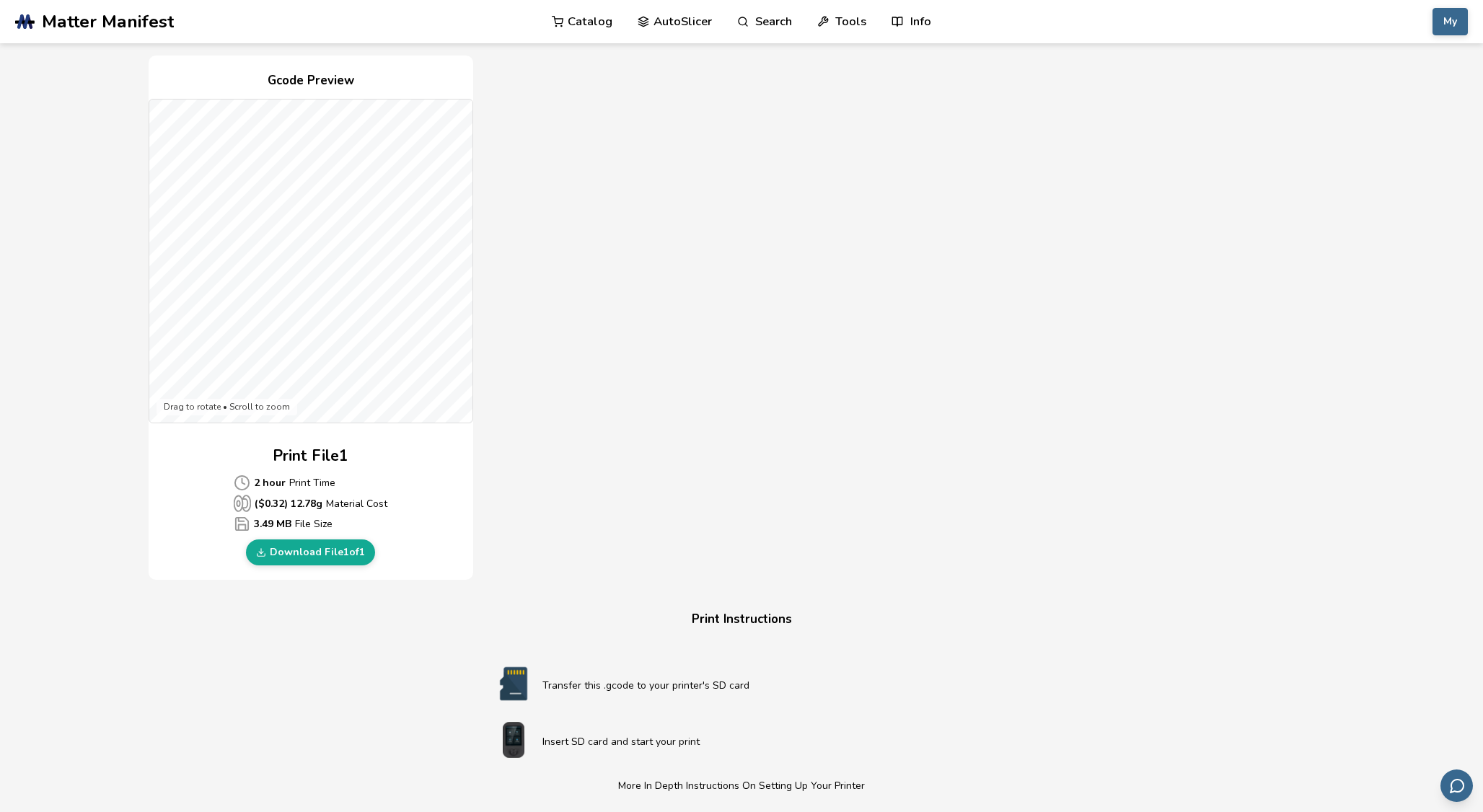
click at [338, 556] on link "Download File 1 of 1" at bounding box center [310, 552] width 129 height 26
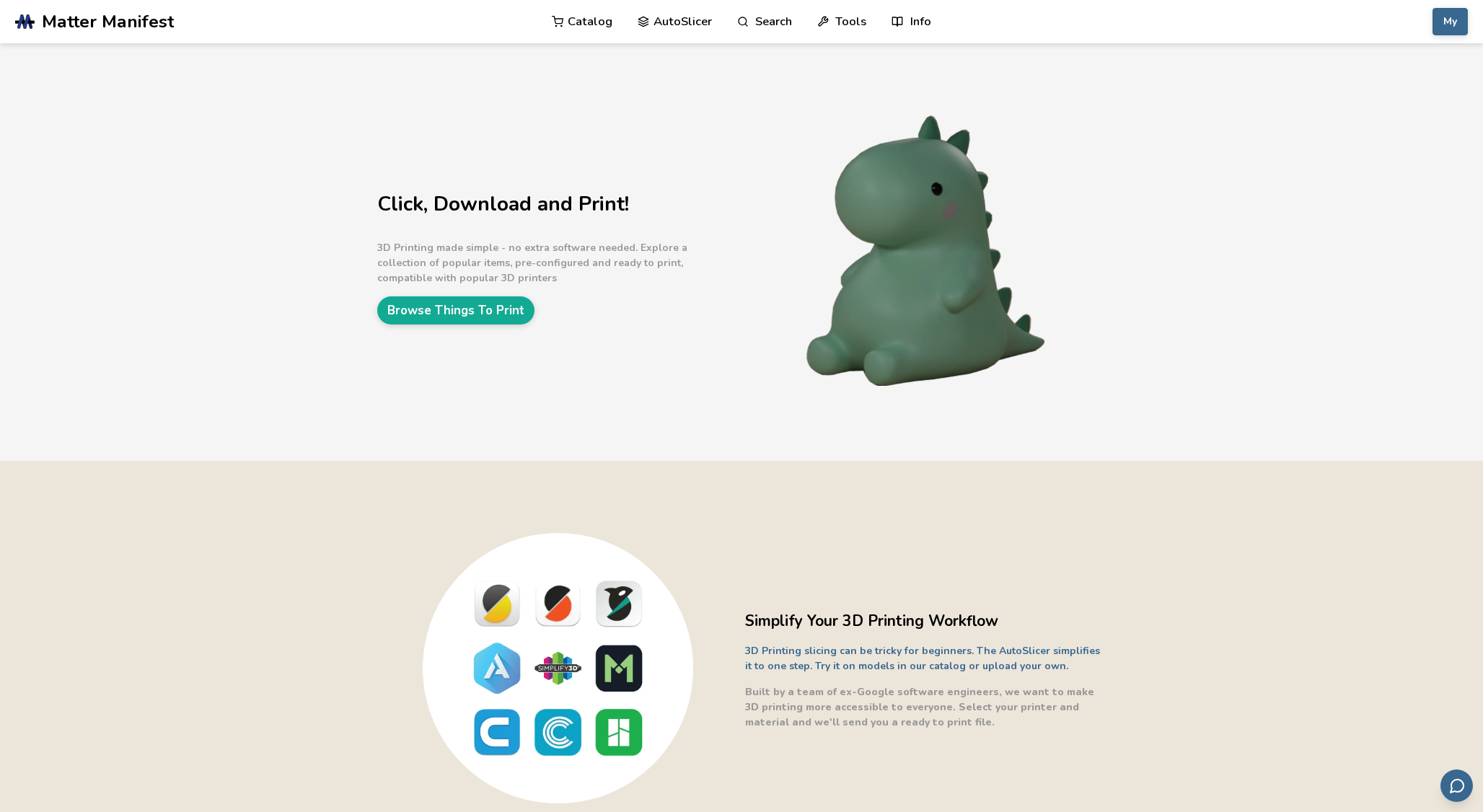
click at [581, 30] on link "Catalog" at bounding box center [582, 21] width 60 height 43
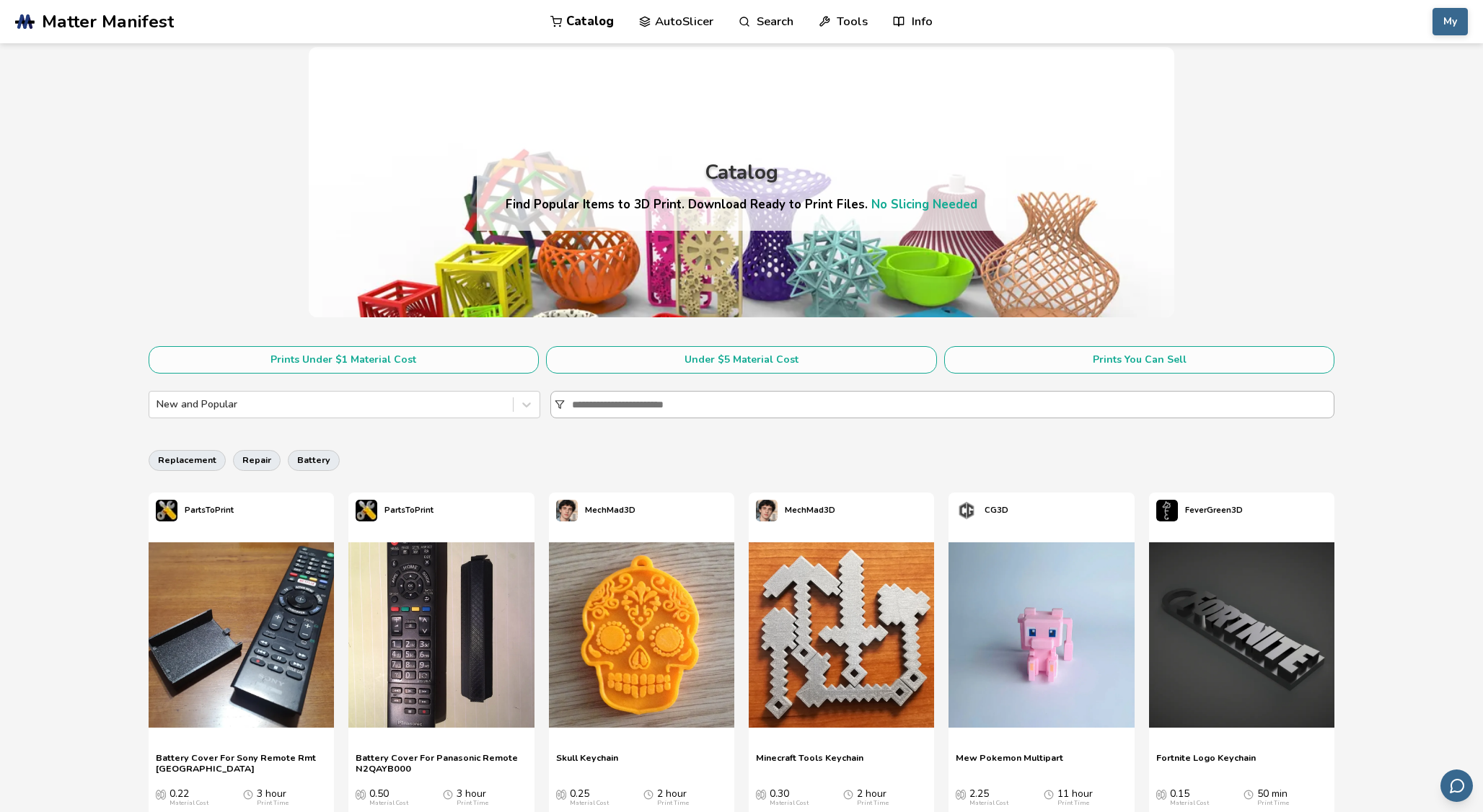
click at [599, 406] on input at bounding box center [952, 404] width 761 height 26
paste input "**********"
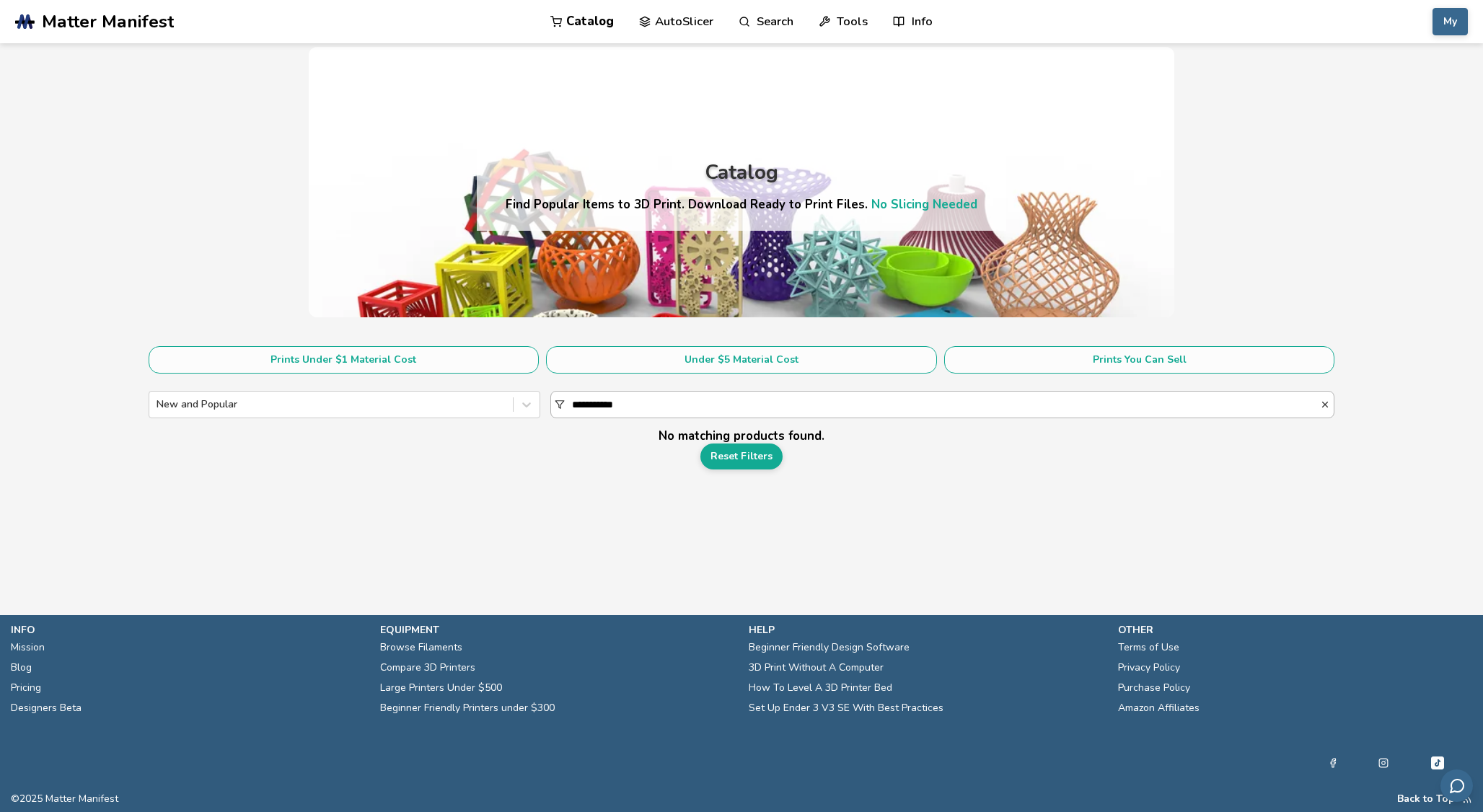
type input "**********"
